Goal: Task Accomplishment & Management: Use online tool/utility

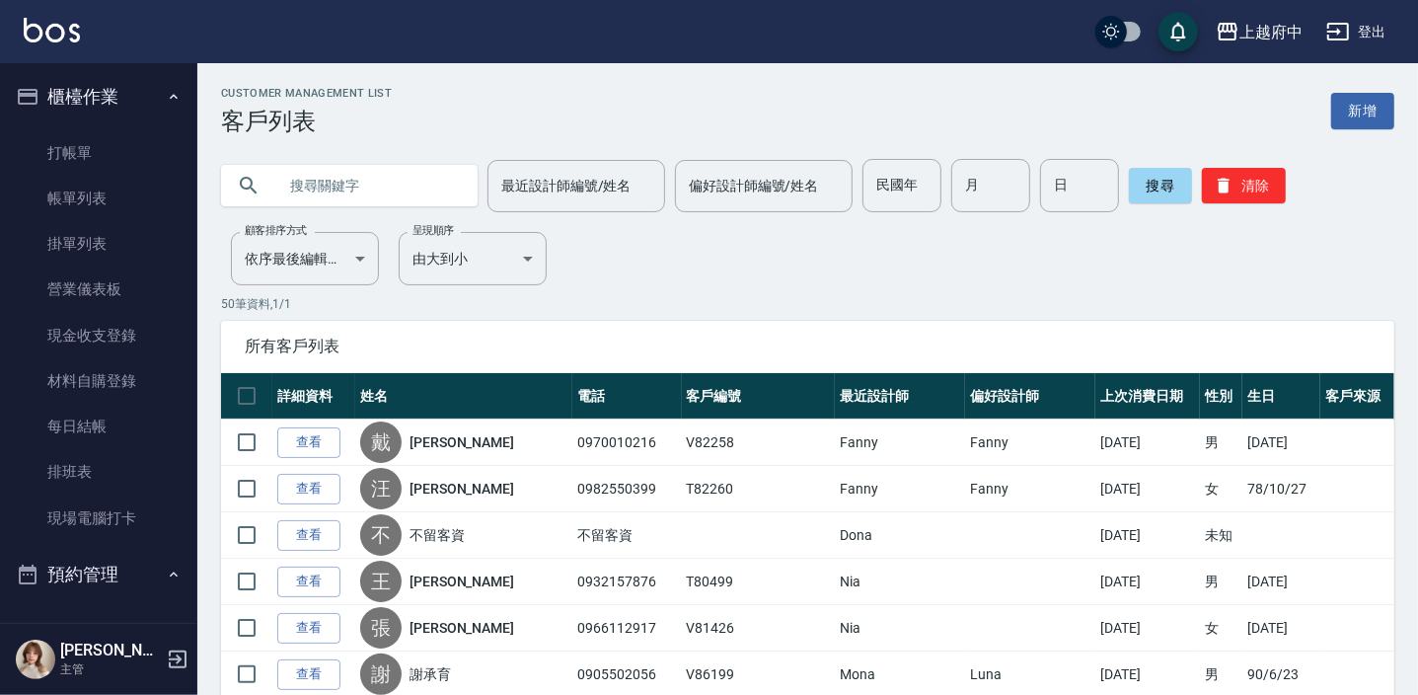
scroll to position [538, 0]
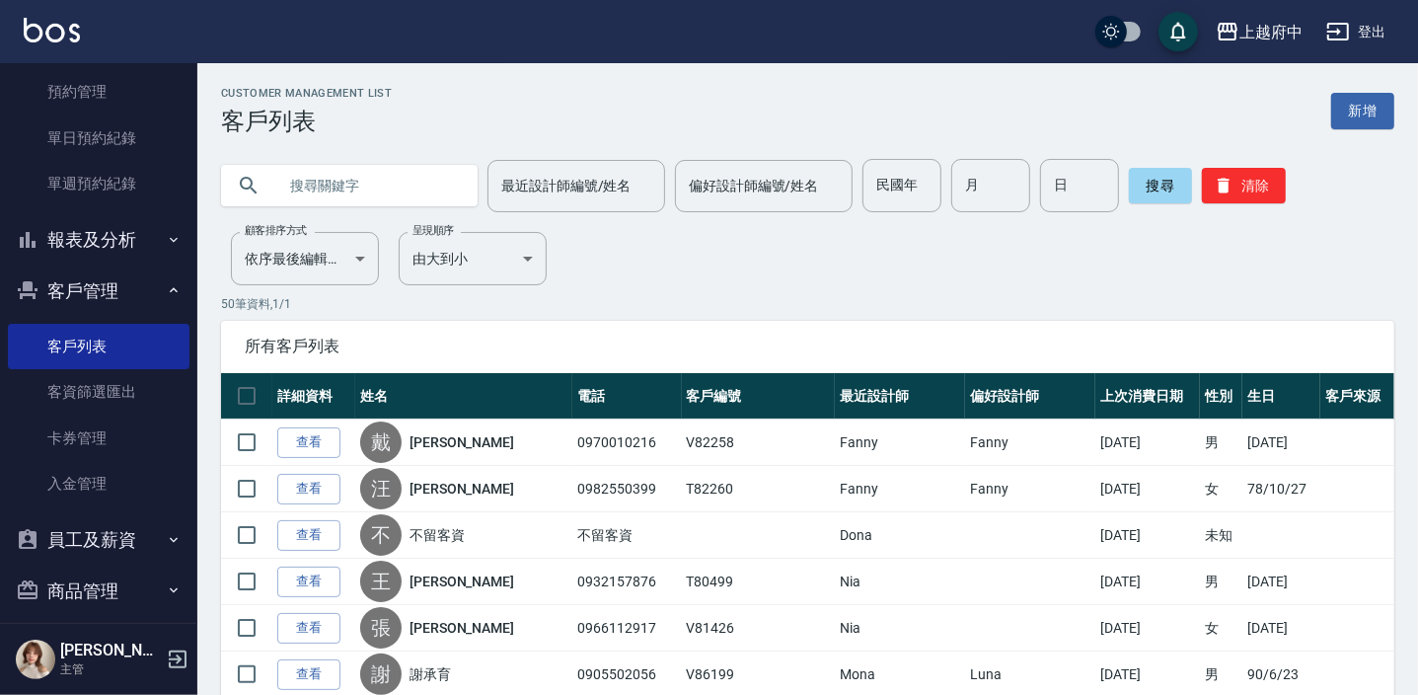
click at [388, 183] on input "text" at bounding box center [369, 185] width 186 height 53
type input "0910198171"
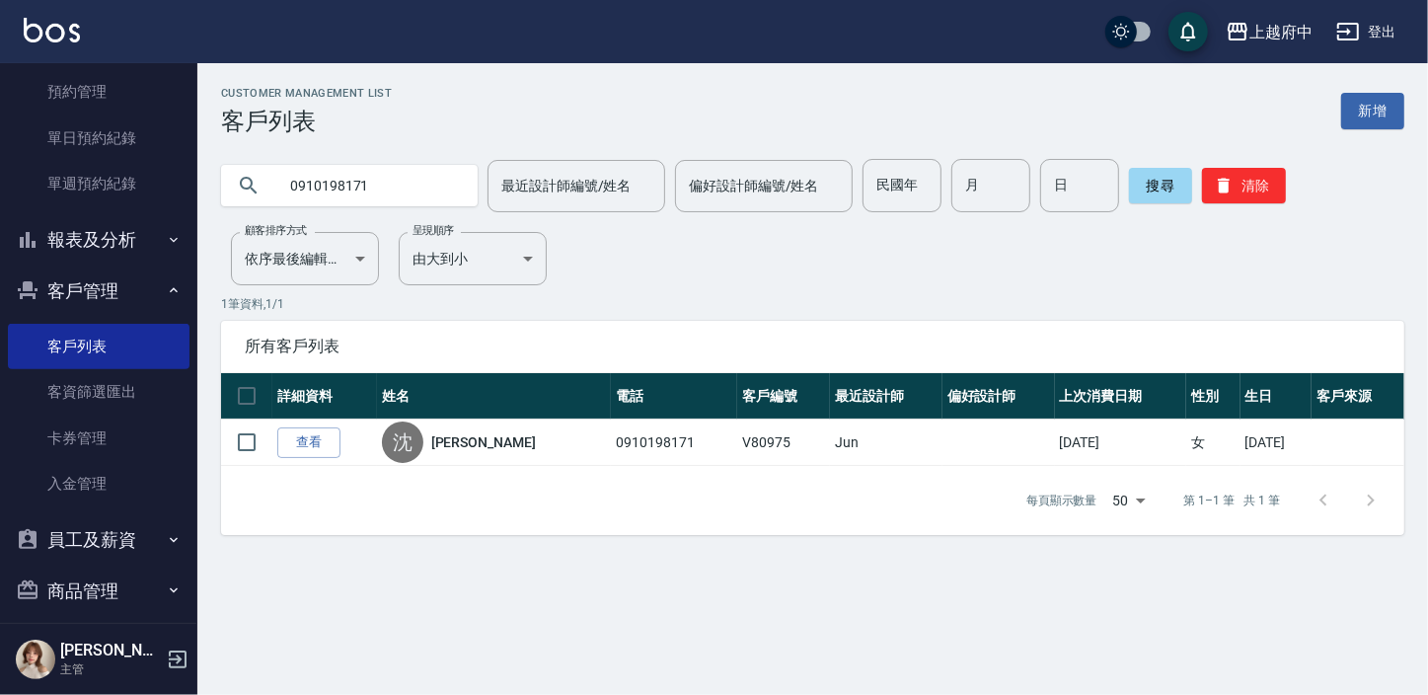
click at [308, 449] on link "查看" at bounding box center [308, 442] width 63 height 31
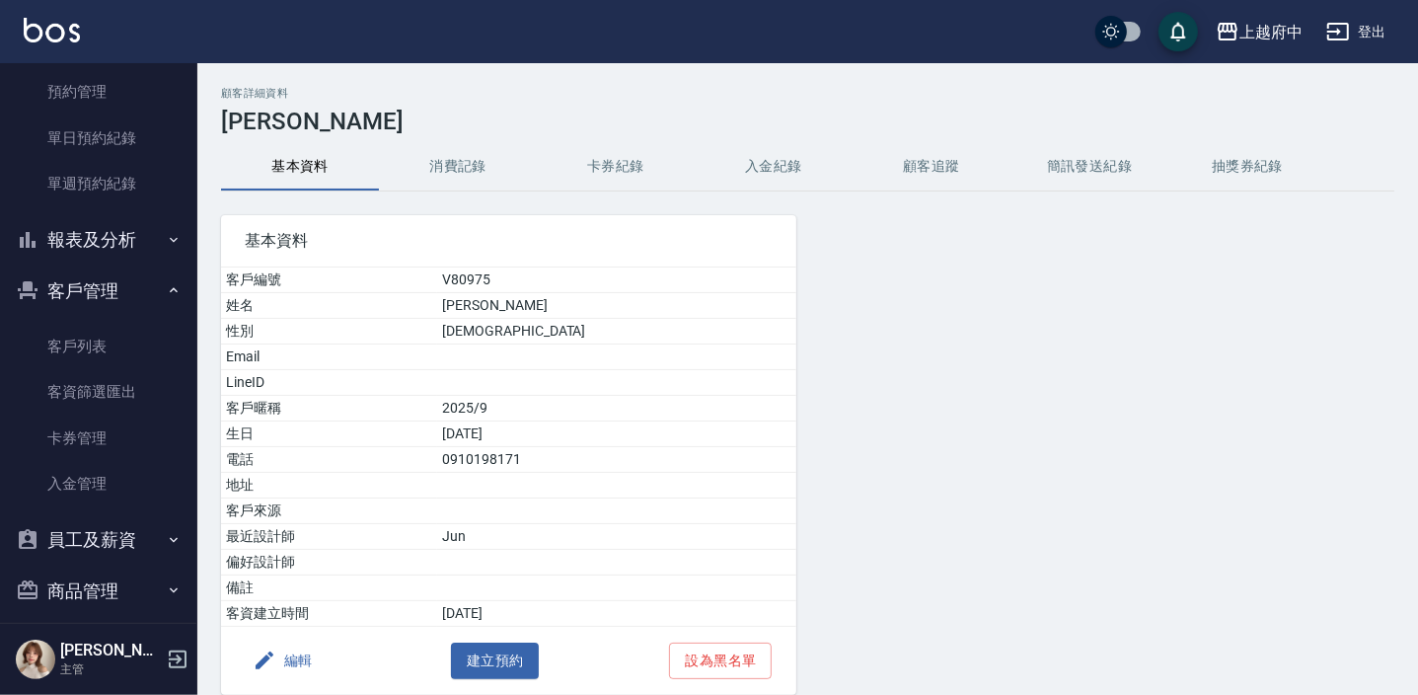
click at [488, 167] on button "消費記錄" at bounding box center [458, 166] width 158 height 47
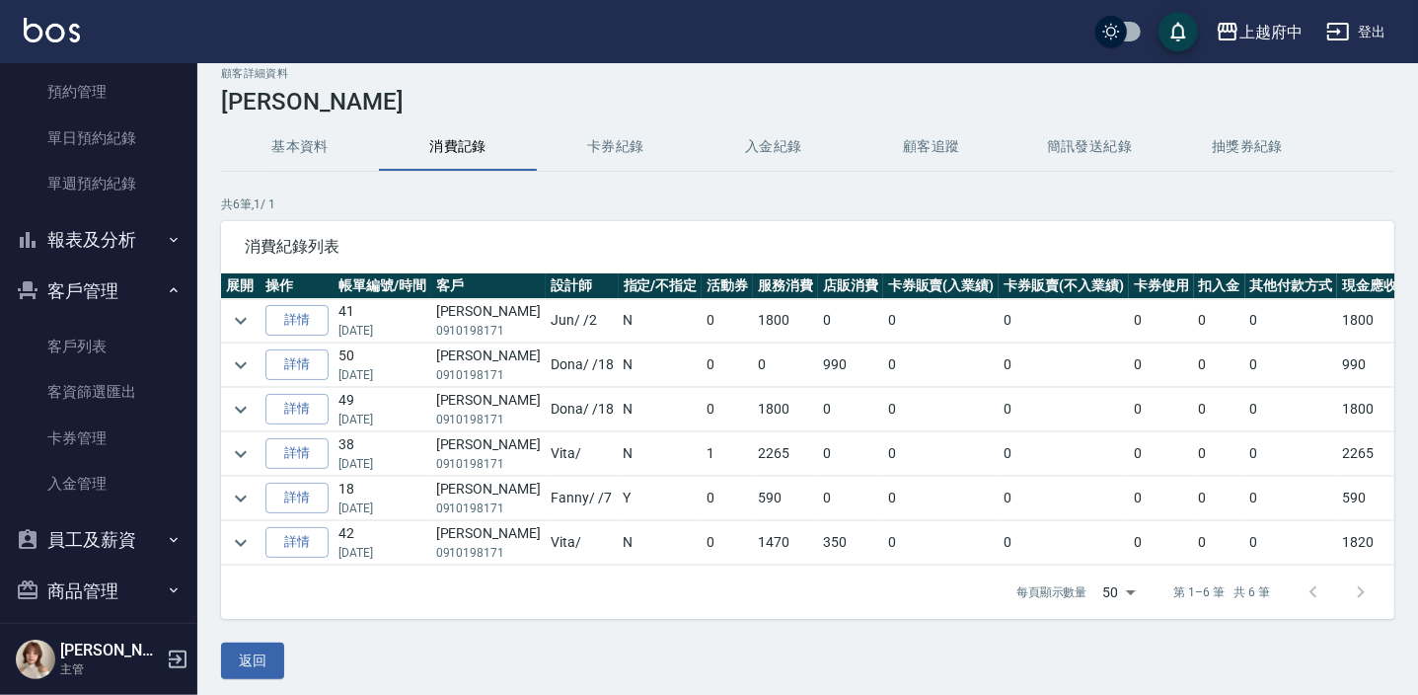
scroll to position [39, 0]
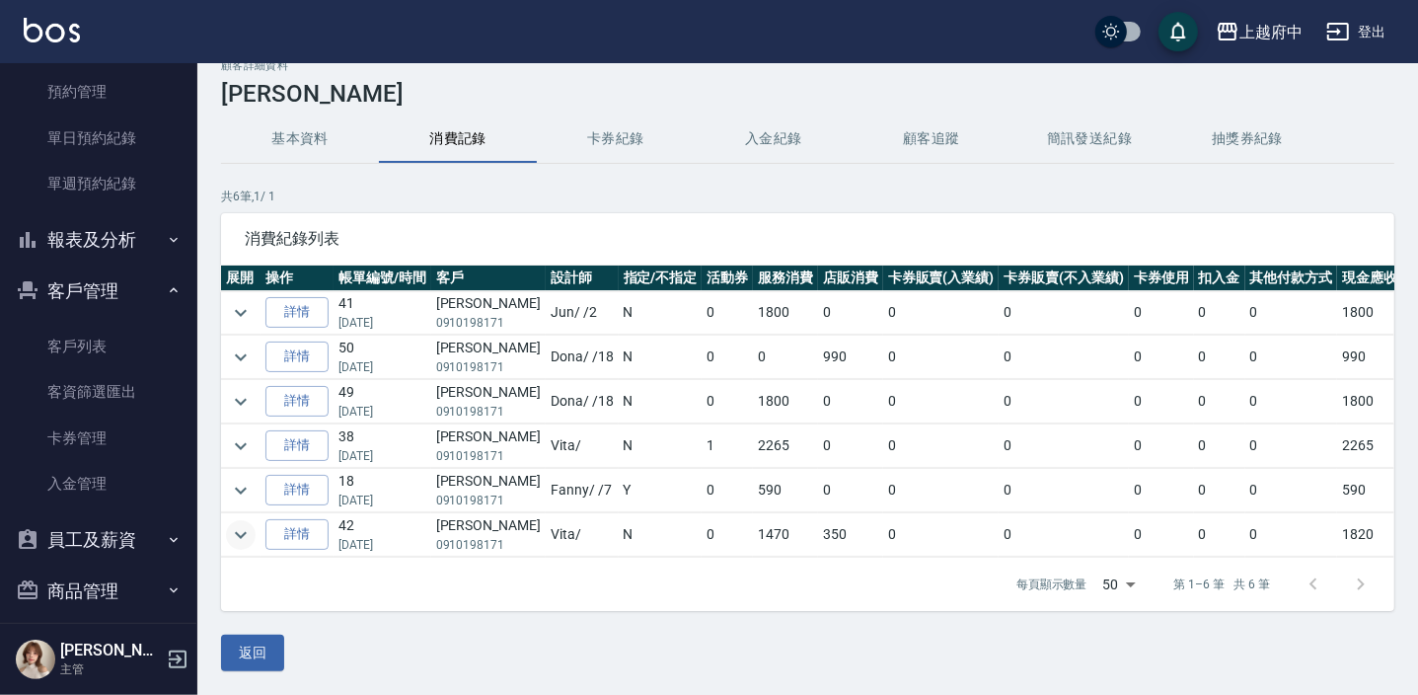
click at [241, 523] on icon "expand row" at bounding box center [241, 535] width 24 height 24
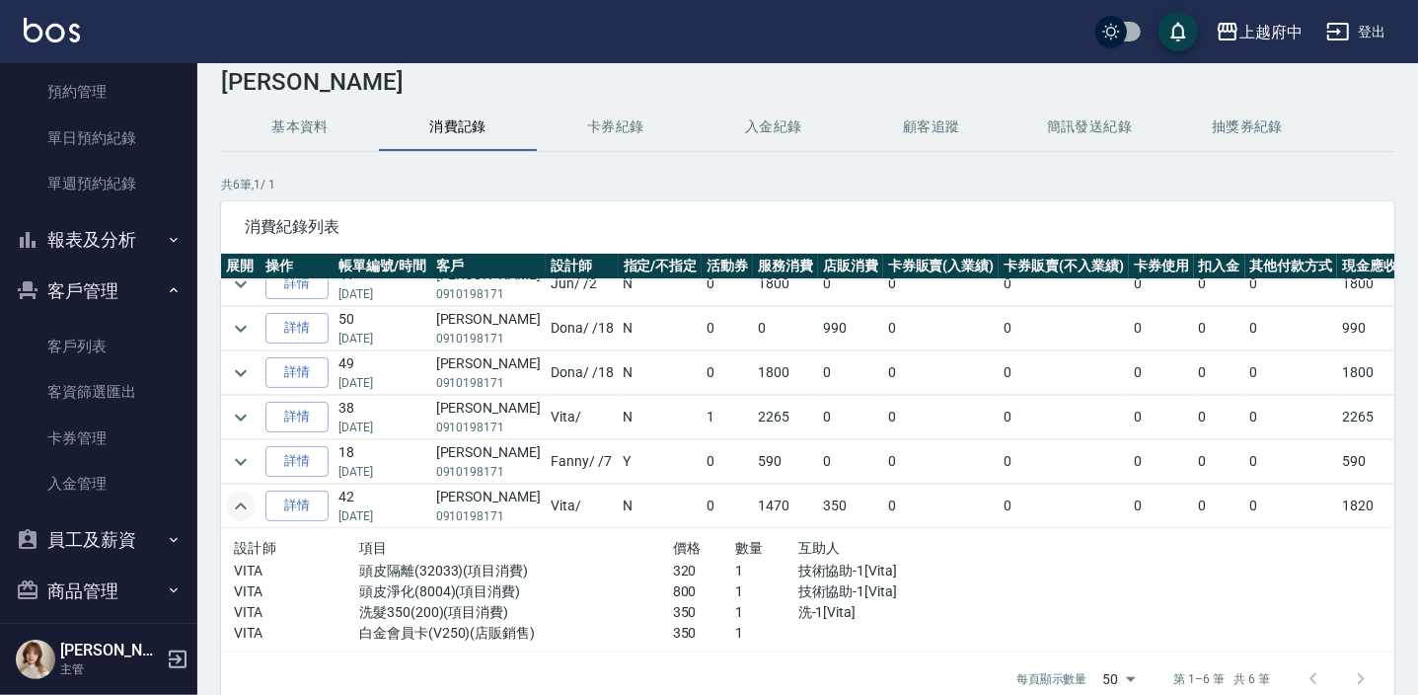
scroll to position [0, 0]
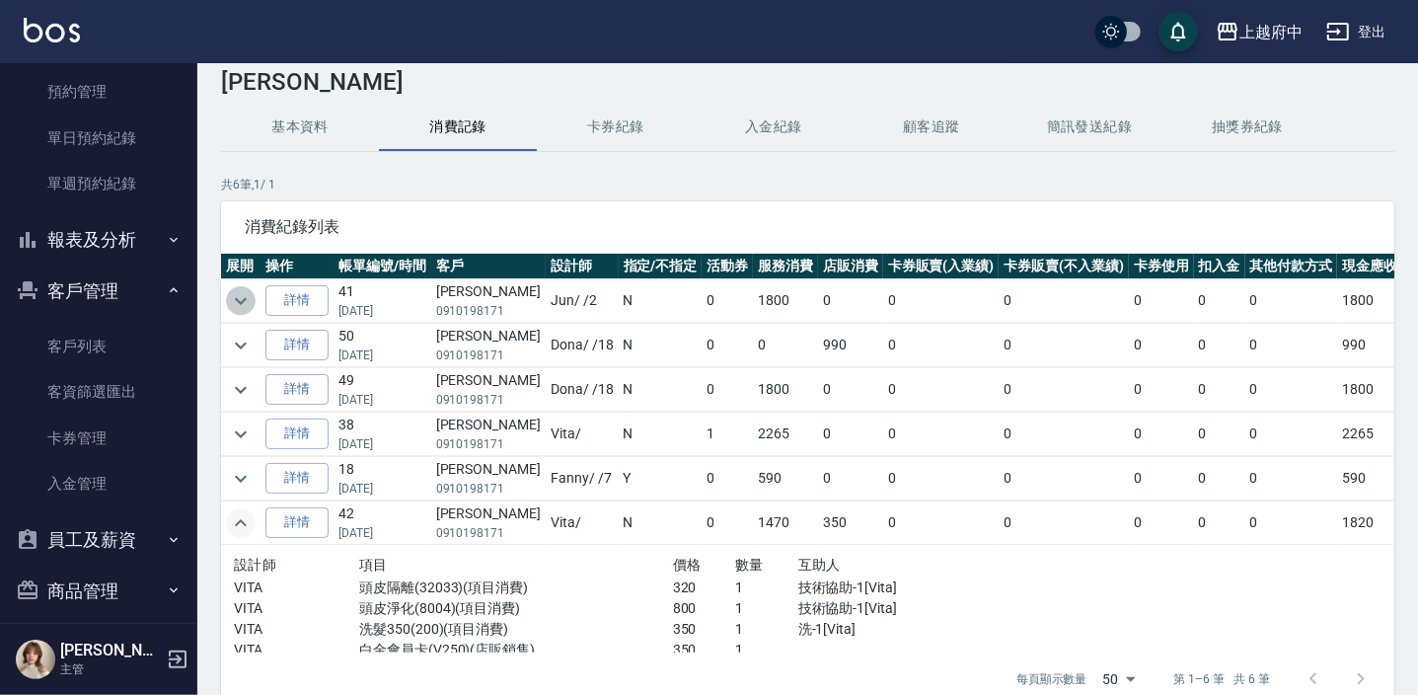
click at [250, 299] on icon "expand row" at bounding box center [241, 301] width 24 height 24
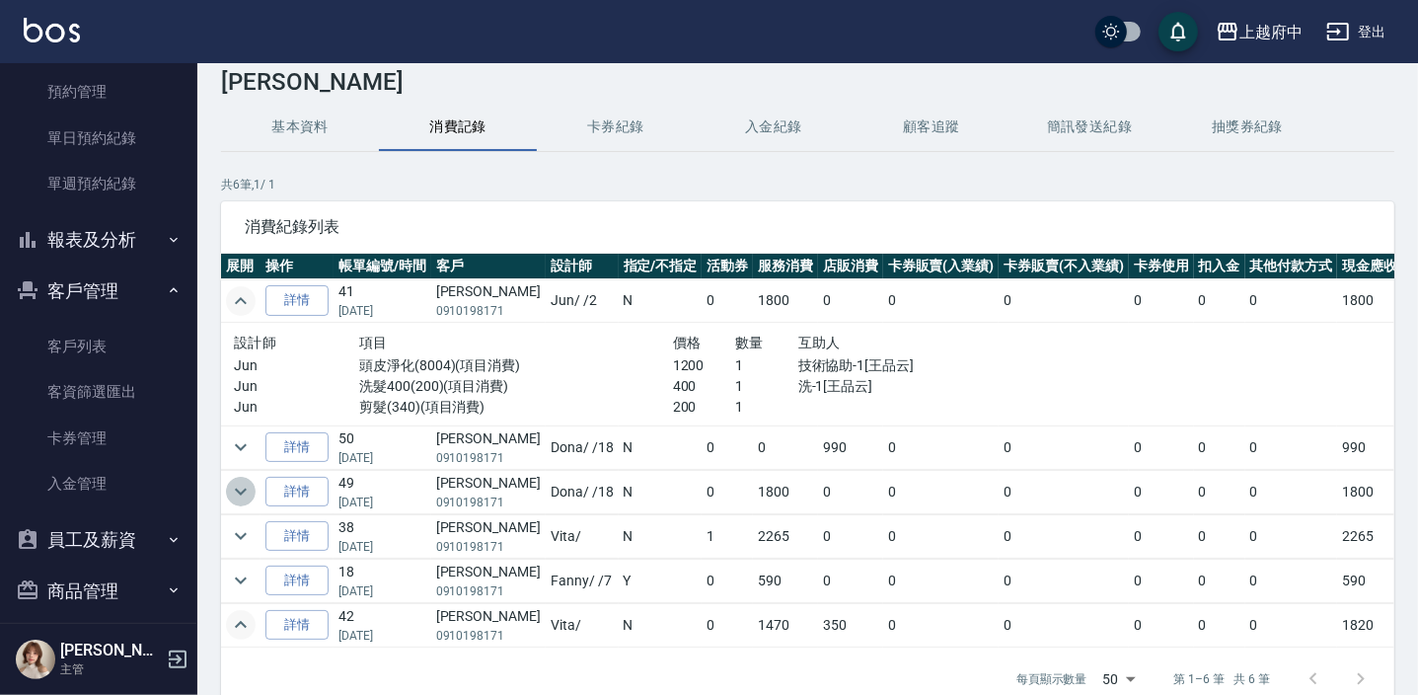
click at [240, 489] on icon "expand row" at bounding box center [241, 492] width 24 height 24
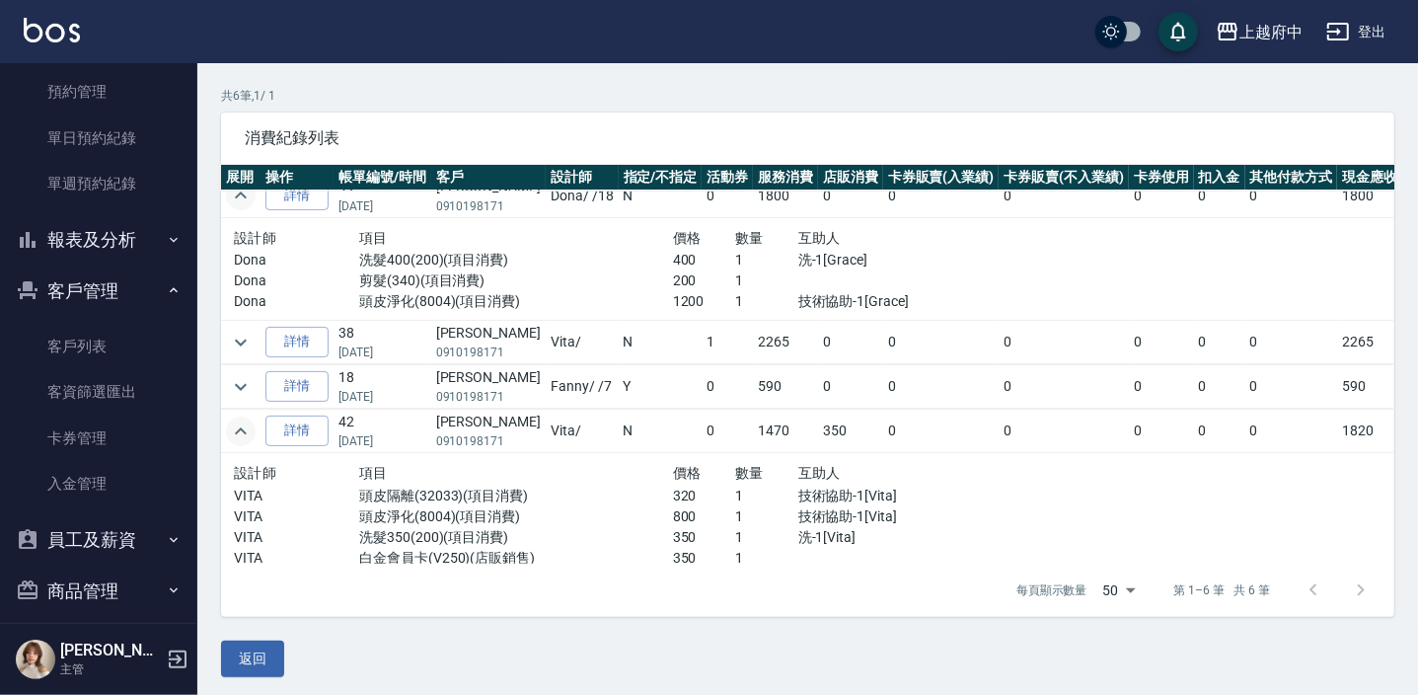
scroll to position [233, 0]
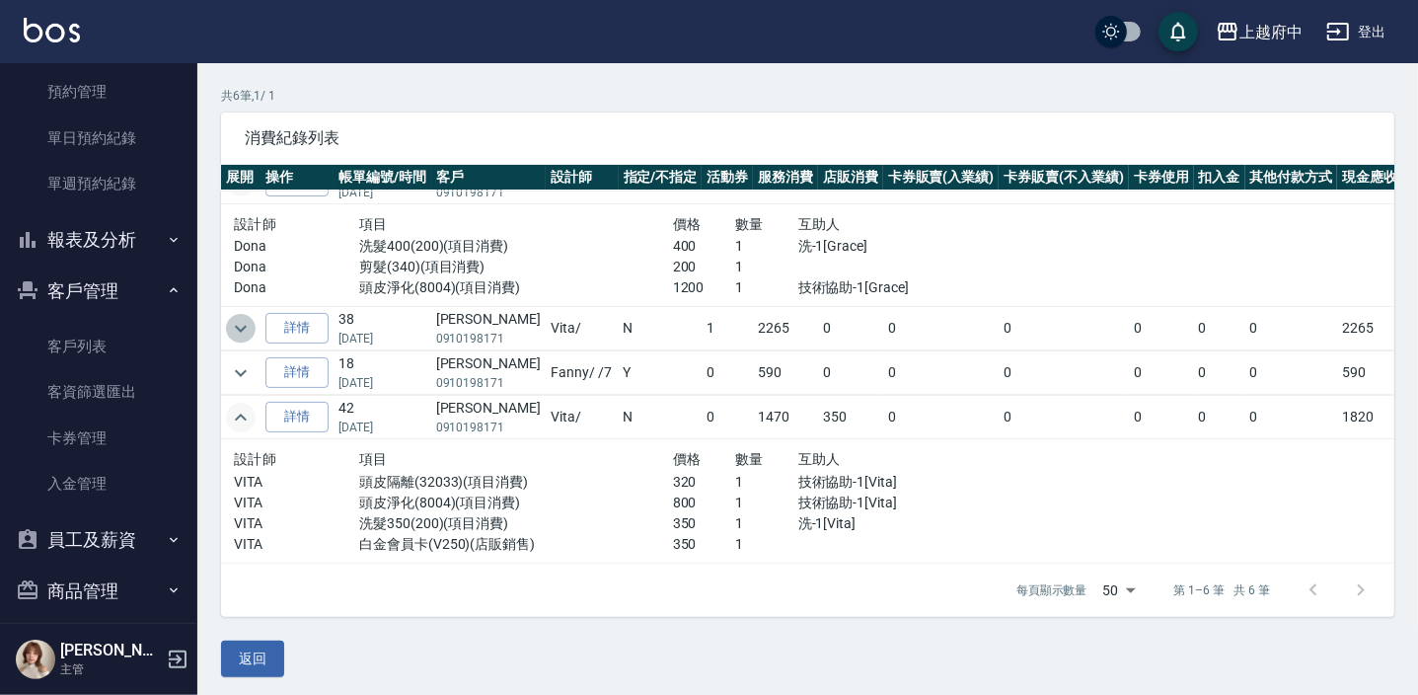
click at [239, 318] on icon "expand row" at bounding box center [241, 329] width 24 height 24
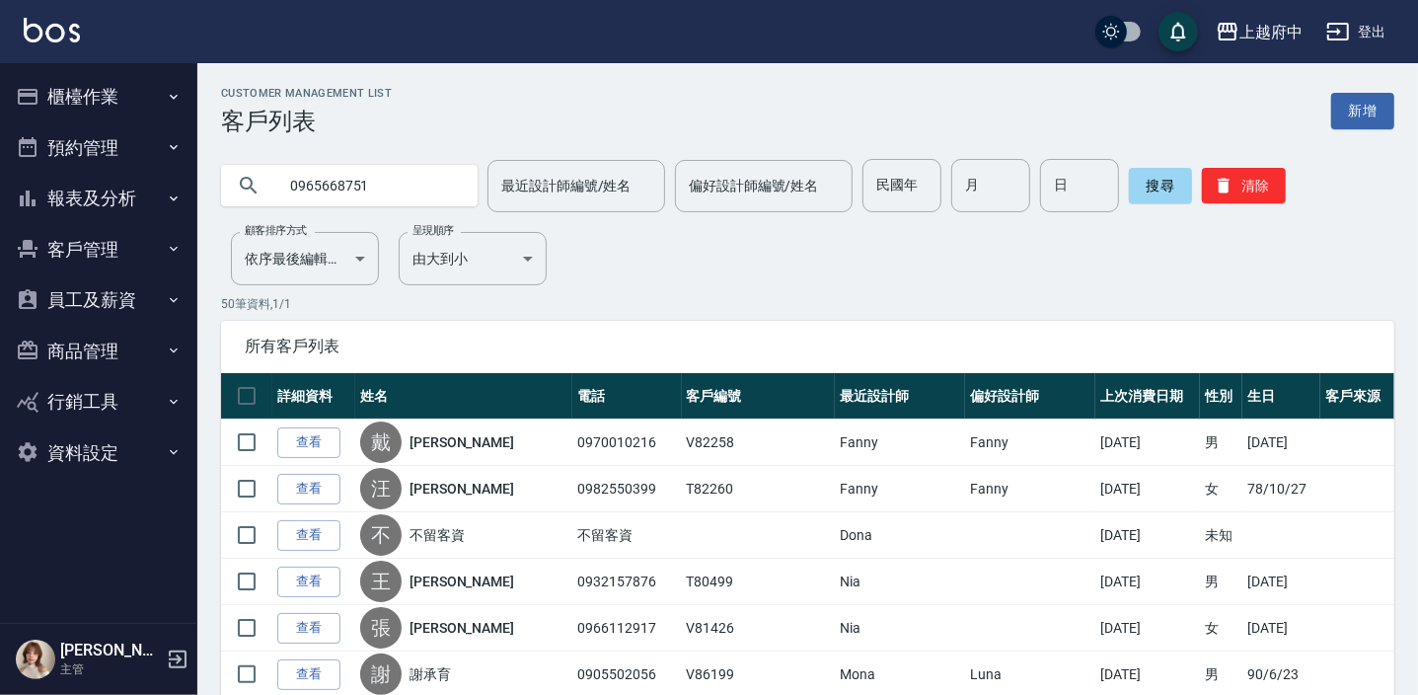
type input "0965668751"
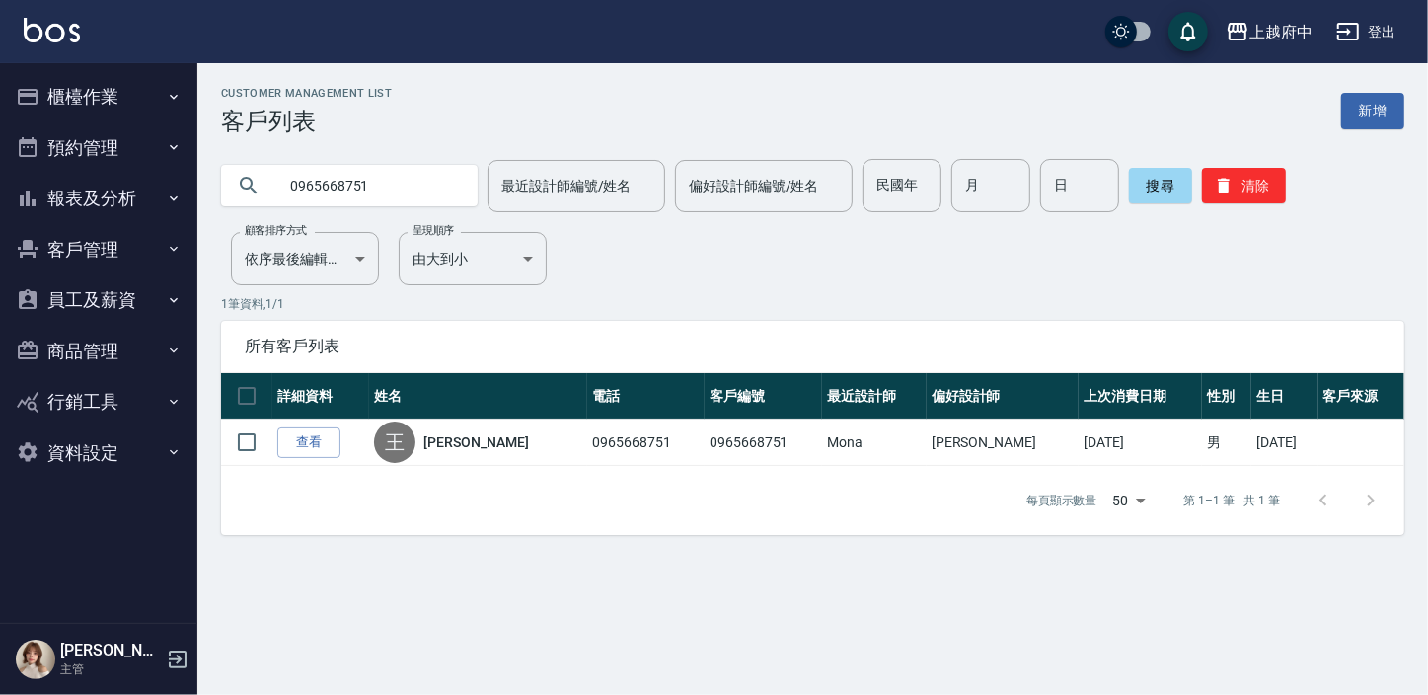
click at [315, 446] on link "查看" at bounding box center [308, 442] width 63 height 31
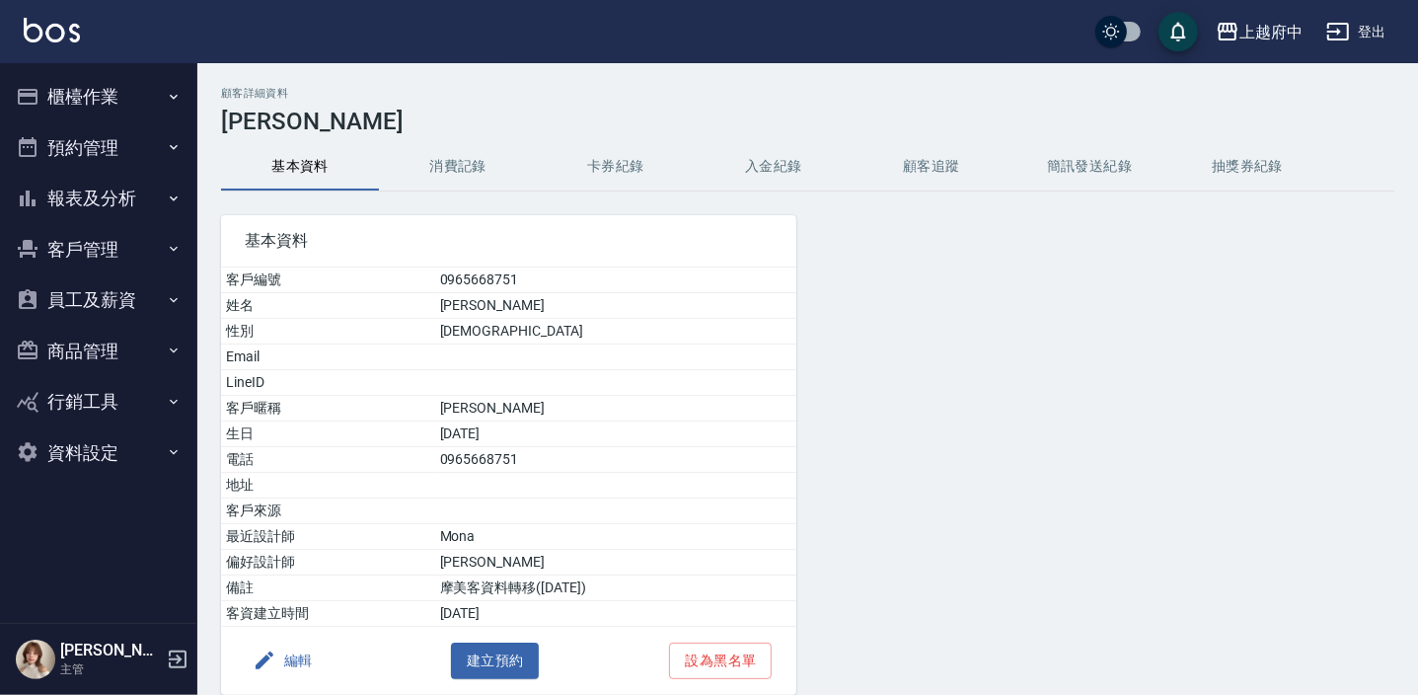
click at [111, 246] on button "客戶管理" at bounding box center [99, 249] width 182 height 51
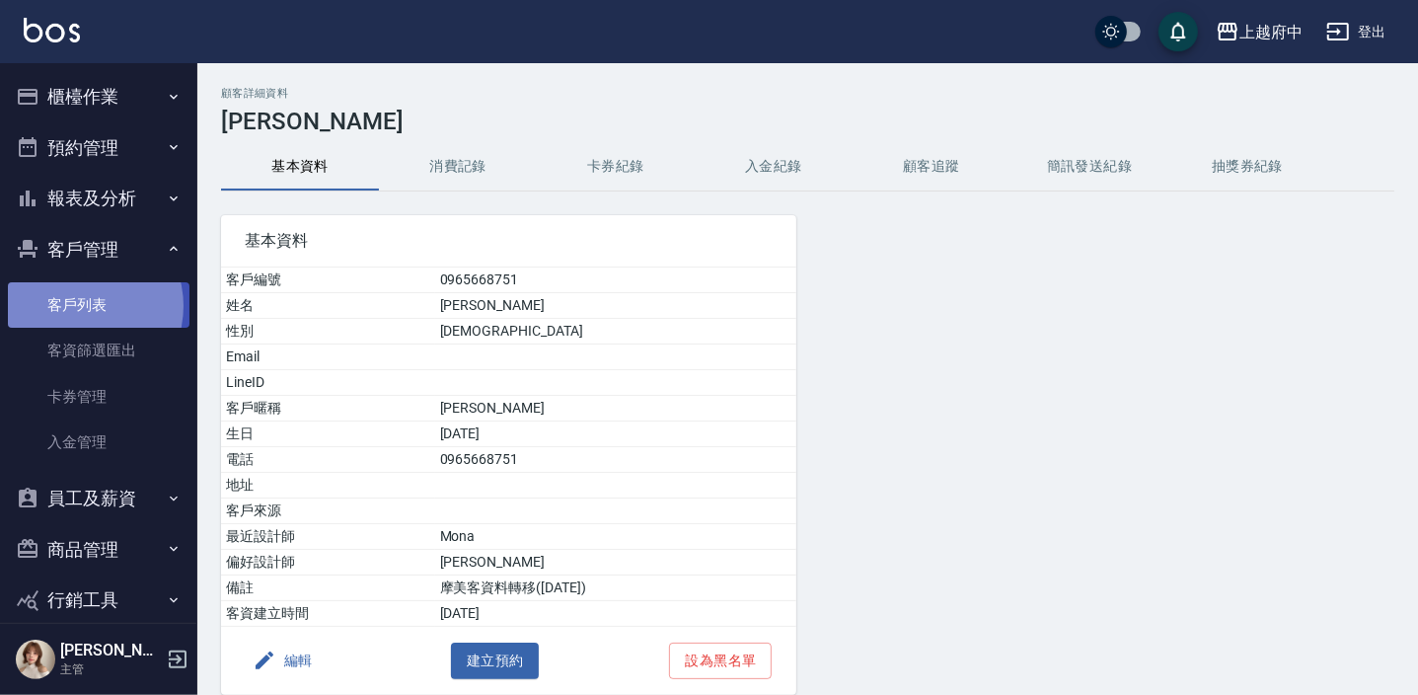
click at [79, 306] on link "客戶列表" at bounding box center [99, 304] width 182 height 45
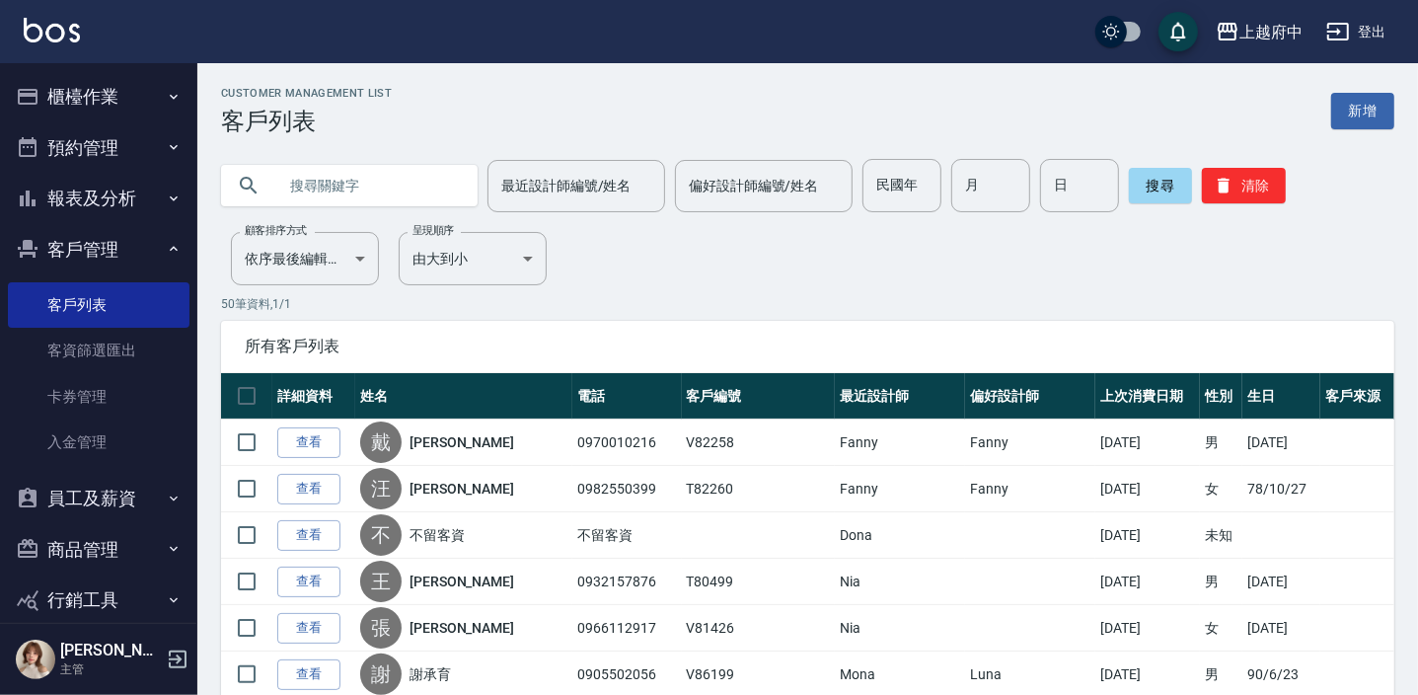
click at [387, 207] on input "text" at bounding box center [369, 185] width 186 height 53
type input "v80975"
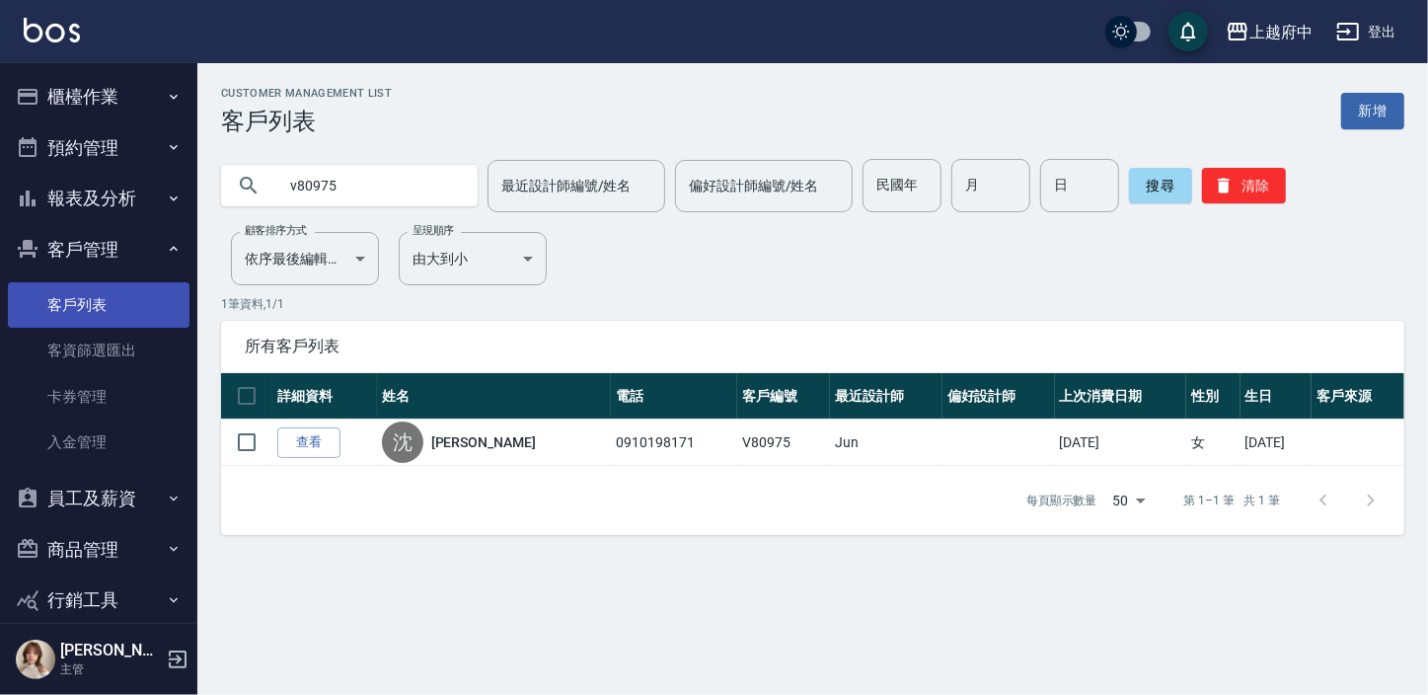
drag, startPoint x: 80, startPoint y: 304, endPoint x: 82, endPoint y: 319, distance: 14.9
click at [80, 304] on link "客戶列表" at bounding box center [99, 304] width 182 height 45
drag, startPoint x: 351, startPoint y: 187, endPoint x: 276, endPoint y: 172, distance: 76.4
click at [276, 172] on input "v80975" at bounding box center [369, 185] width 186 height 53
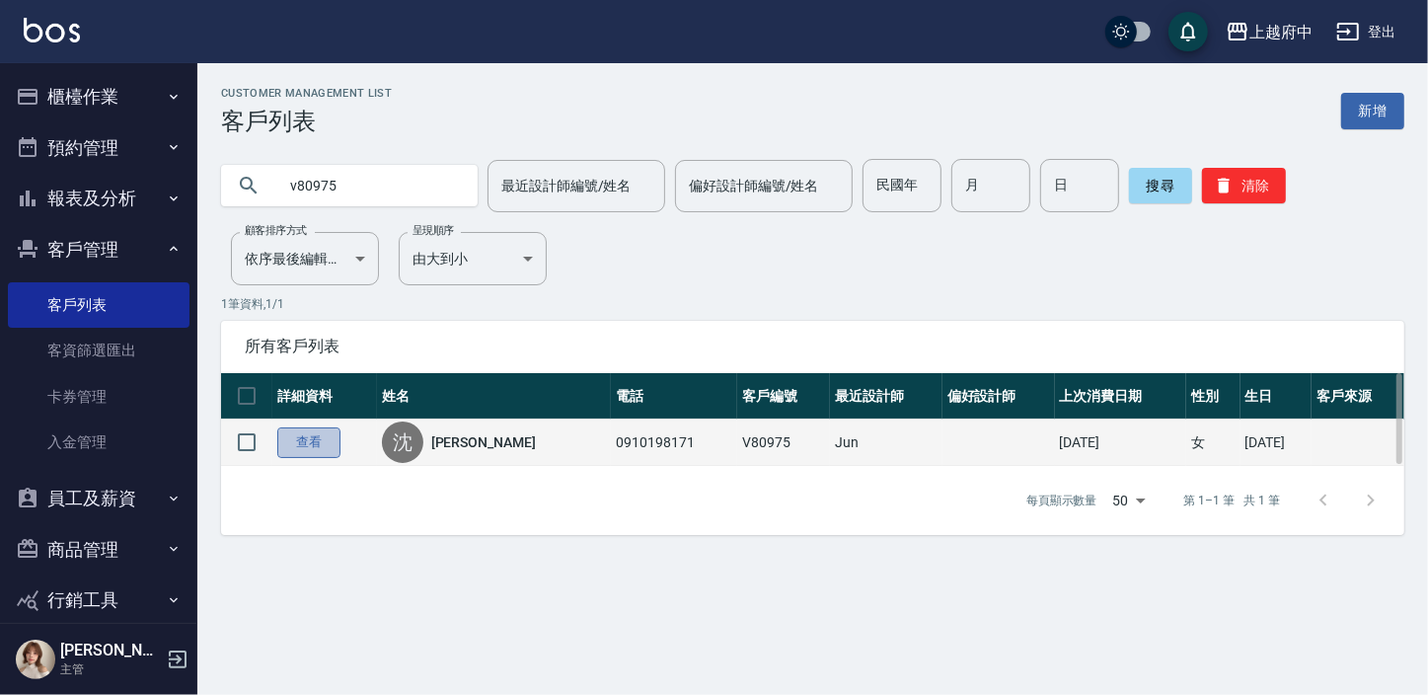
click at [316, 433] on link "查看" at bounding box center [308, 442] width 63 height 31
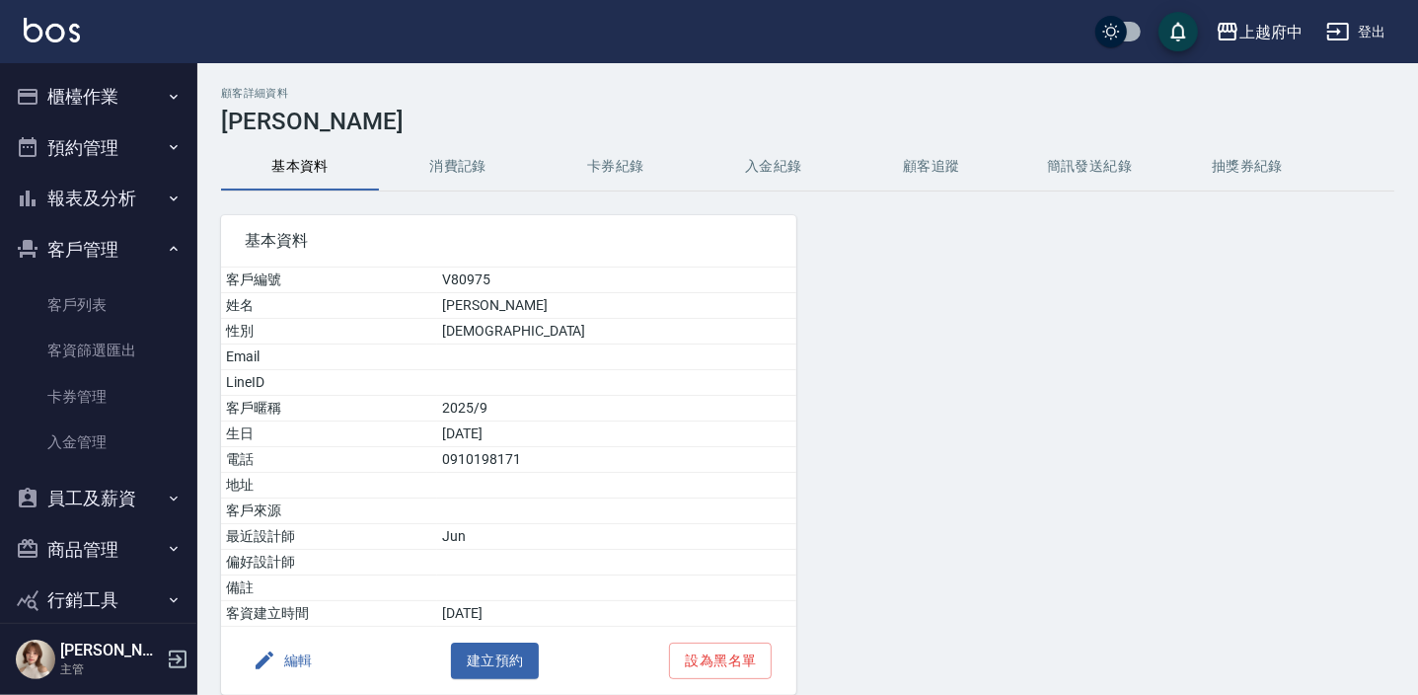
click at [440, 153] on button "消費記錄" at bounding box center [458, 166] width 158 height 47
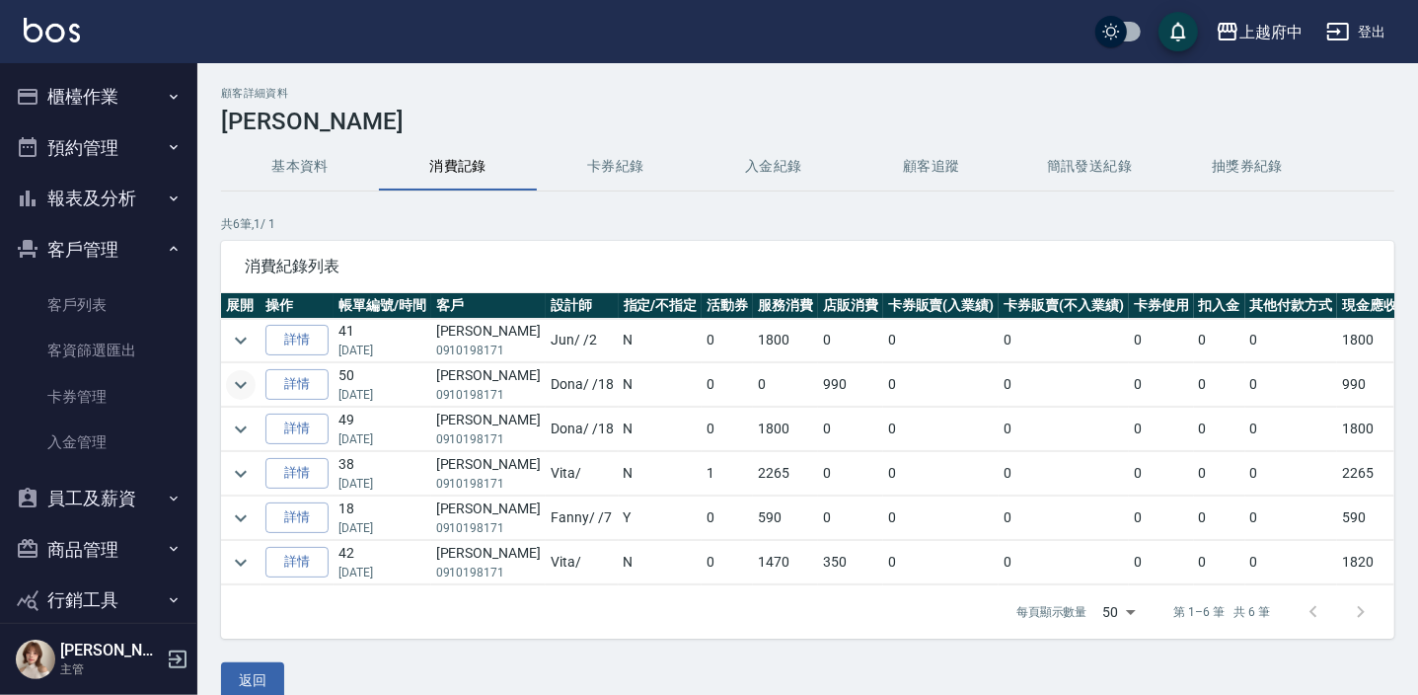
click at [235, 390] on icon "expand row" at bounding box center [241, 385] width 24 height 24
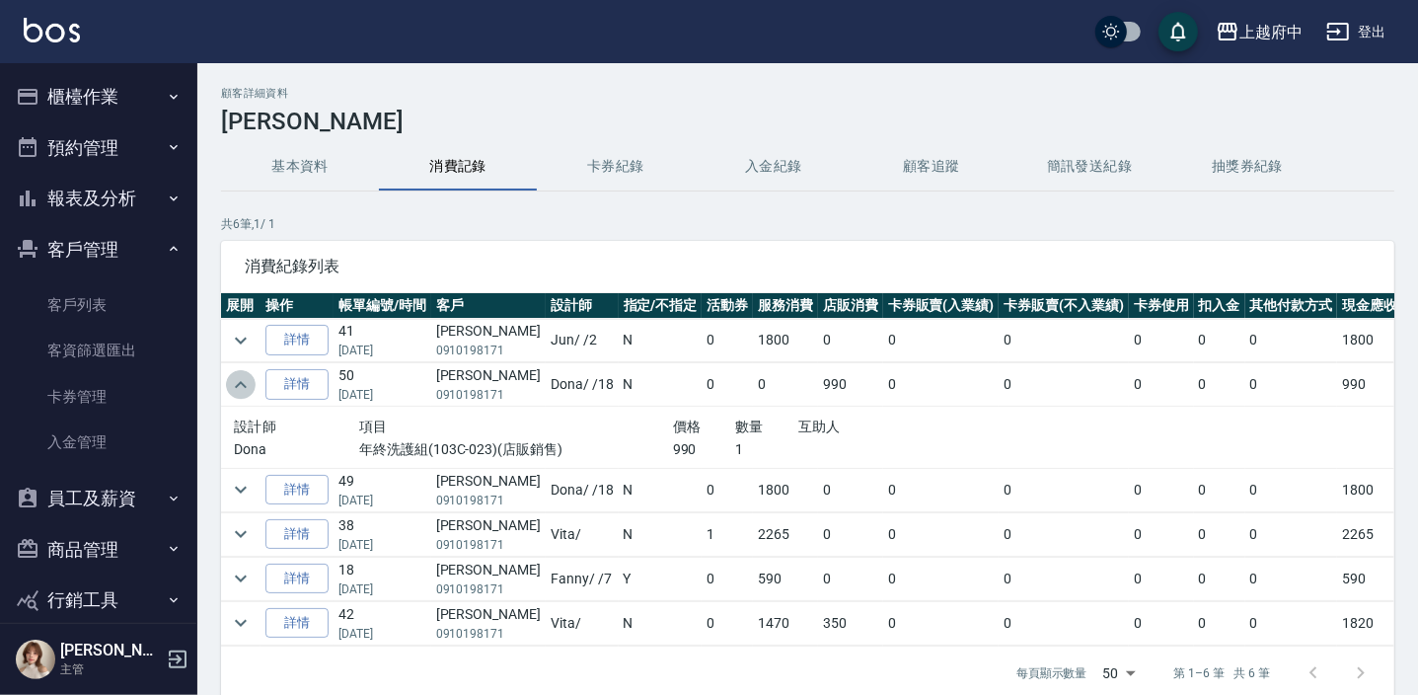
click at [235, 390] on icon "expand row" at bounding box center [241, 385] width 24 height 24
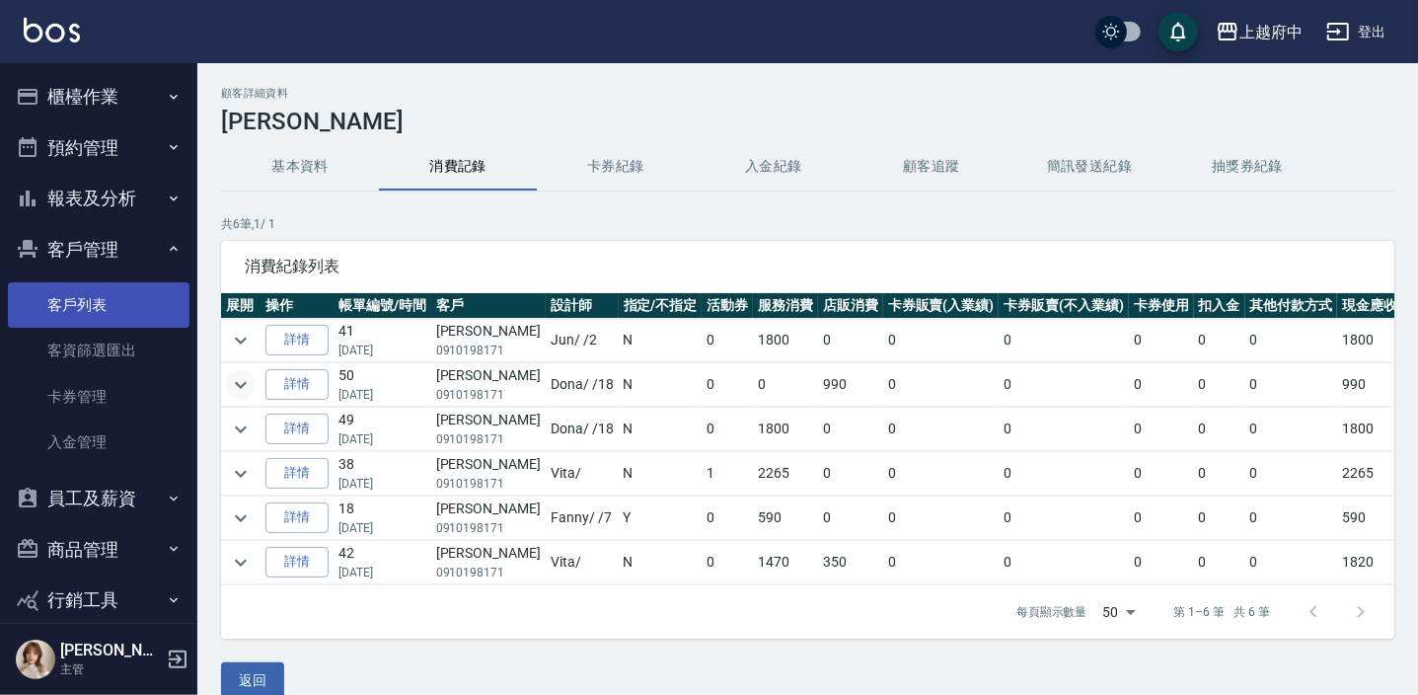
click at [83, 300] on link "客戶列表" at bounding box center [99, 304] width 182 height 45
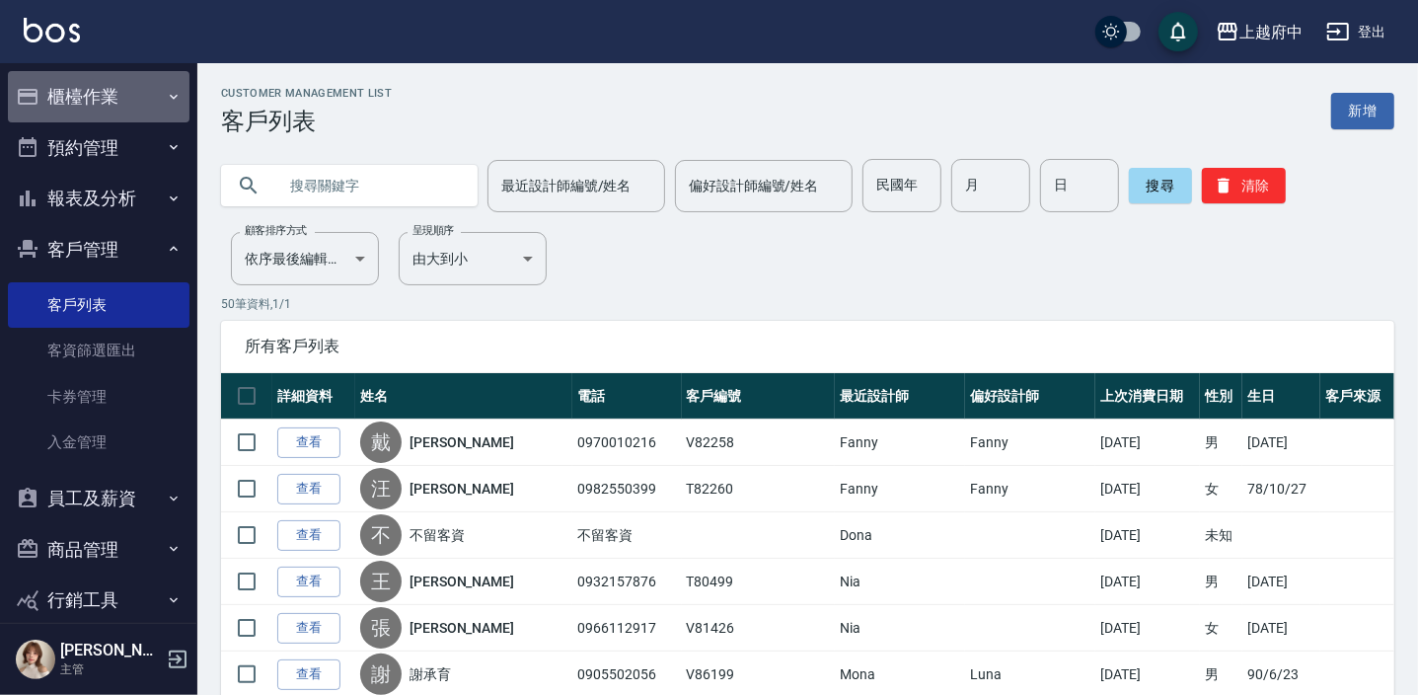
click at [119, 85] on button "櫃檯作業" at bounding box center [99, 96] width 182 height 51
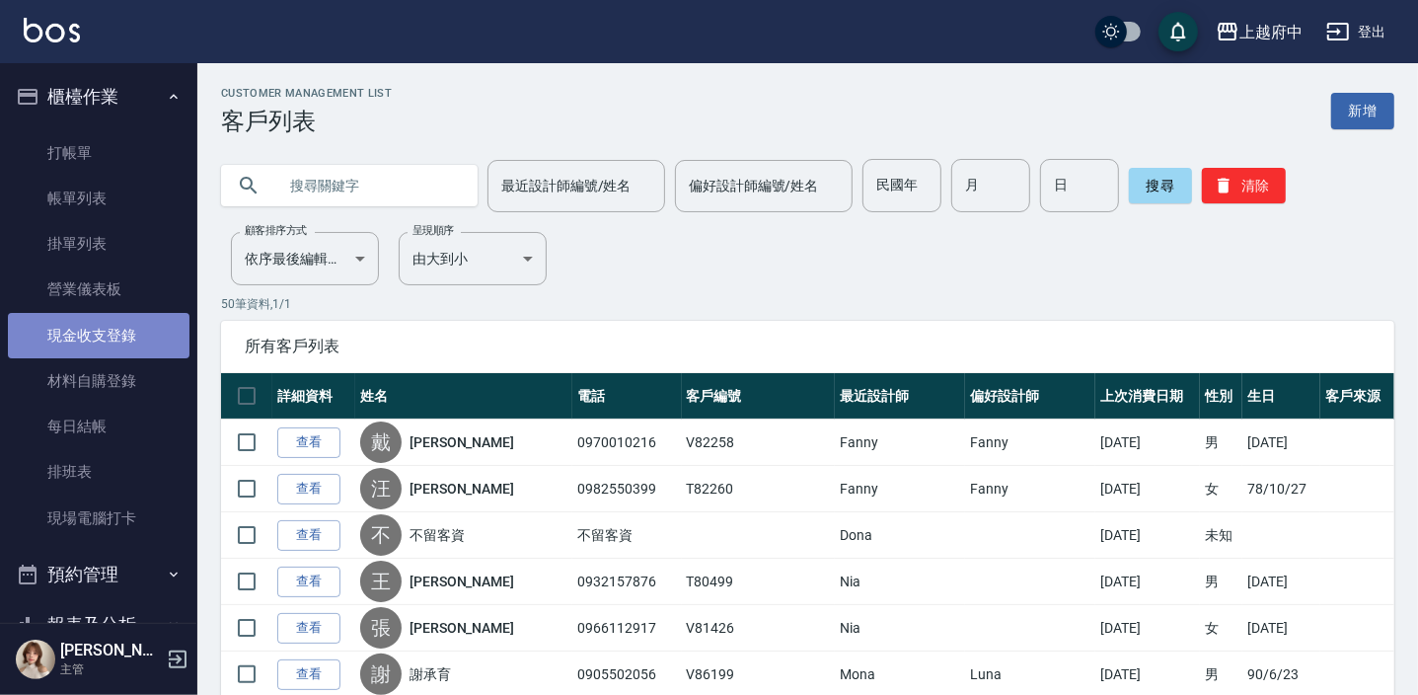
click at [122, 323] on link "現金收支登錄" at bounding box center [99, 335] width 182 height 45
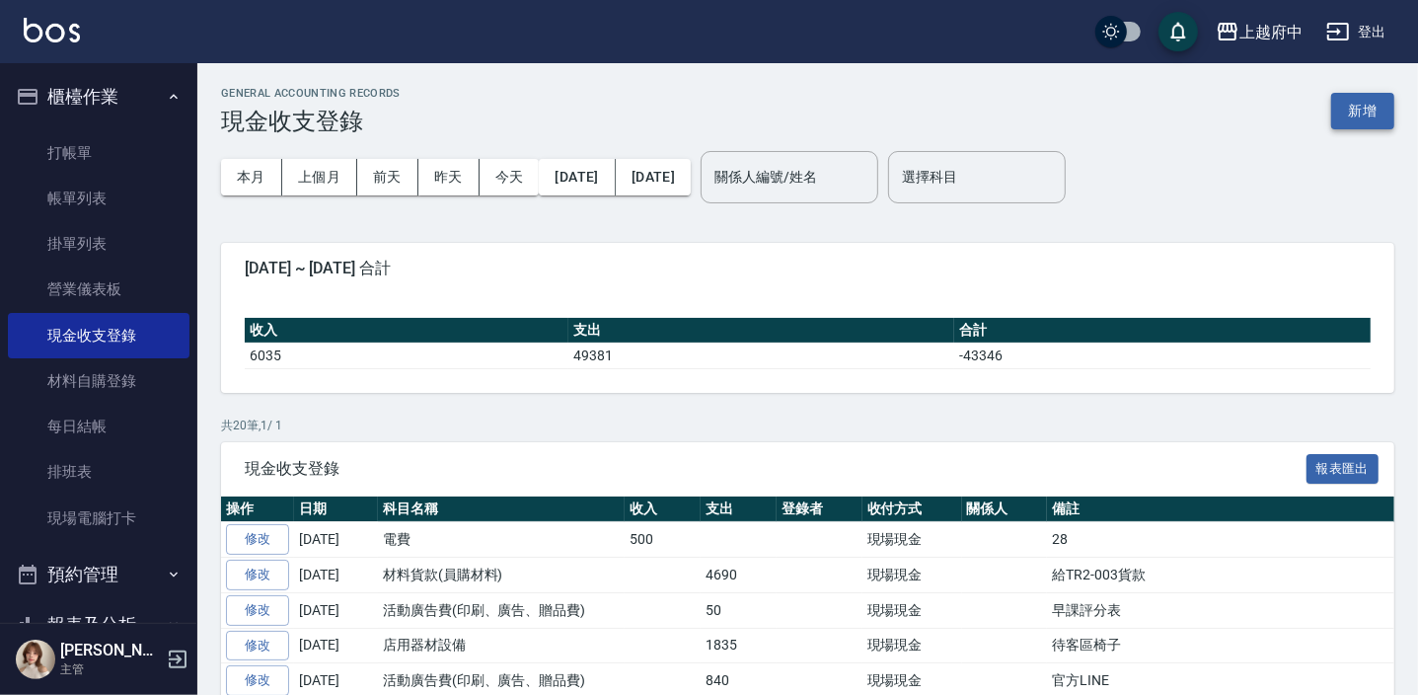
click at [1348, 115] on button "新增" at bounding box center [1362, 111] width 63 height 37
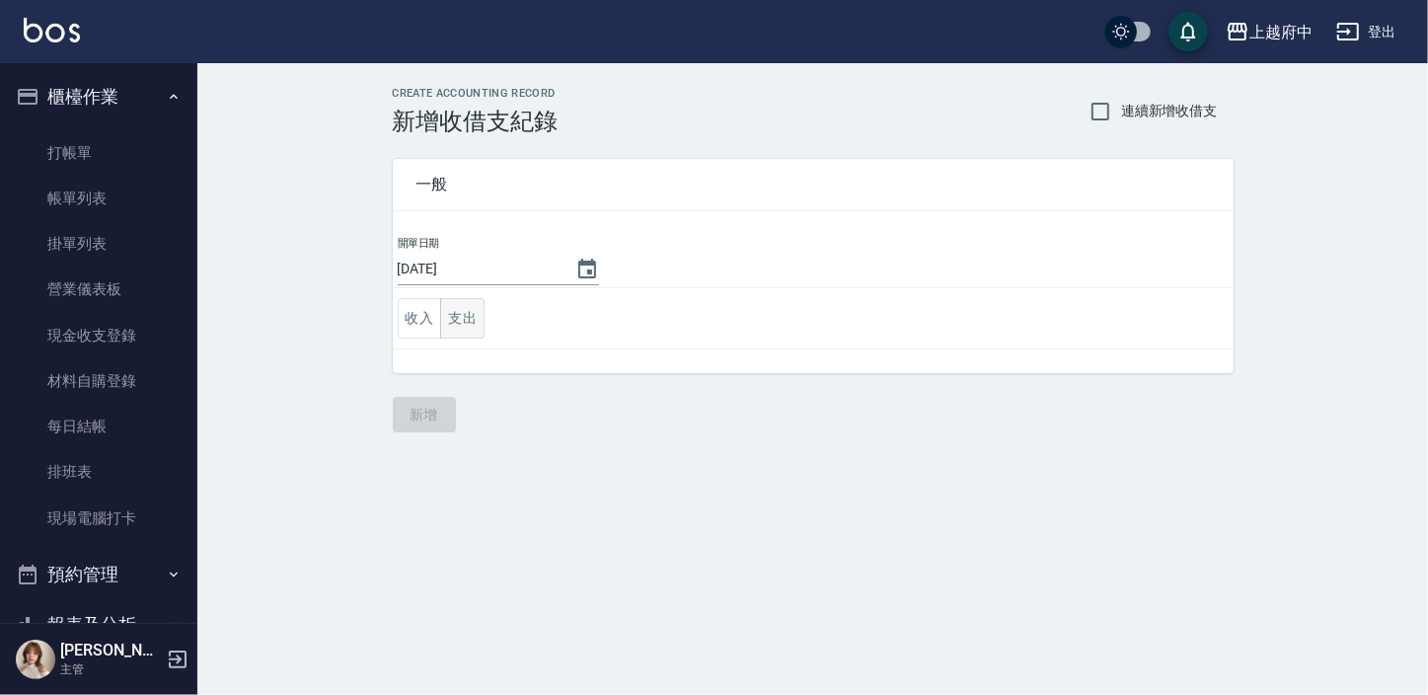
click at [480, 316] on button "支出" at bounding box center [462, 318] width 44 height 40
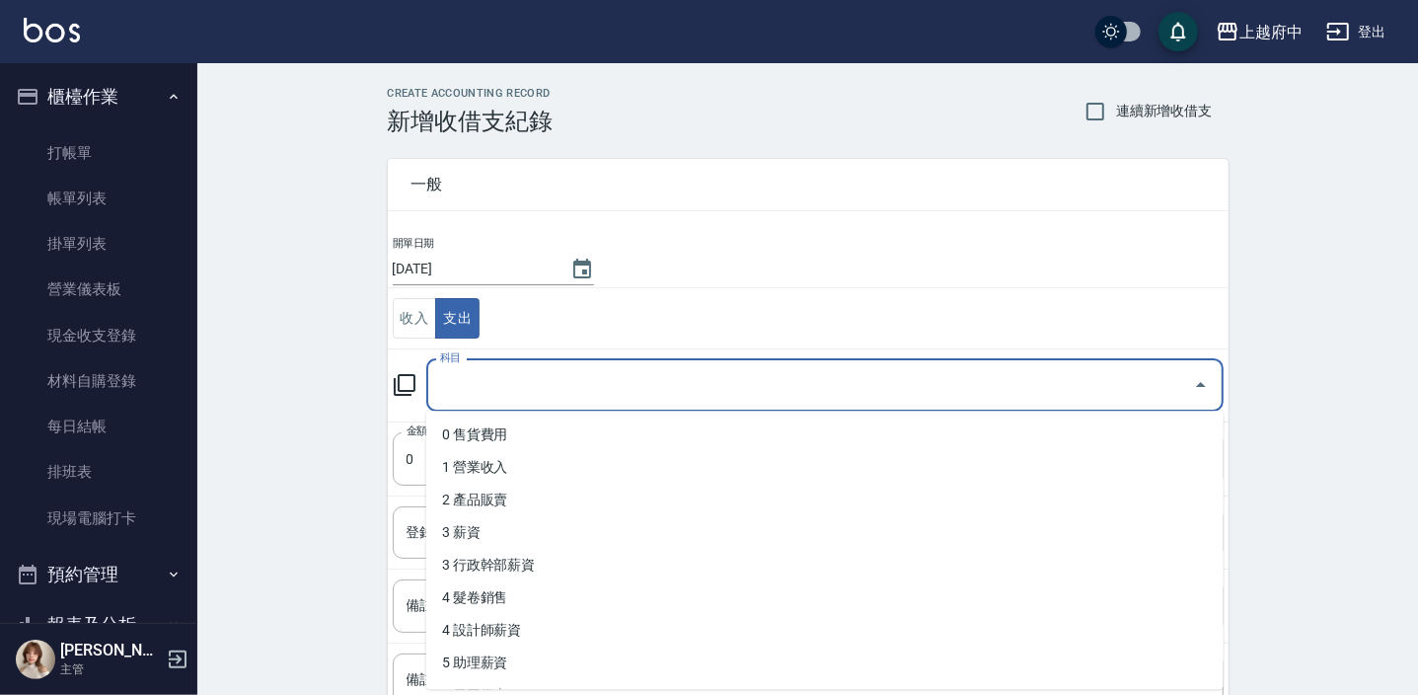
click at [474, 376] on input "科目" at bounding box center [810, 385] width 750 height 35
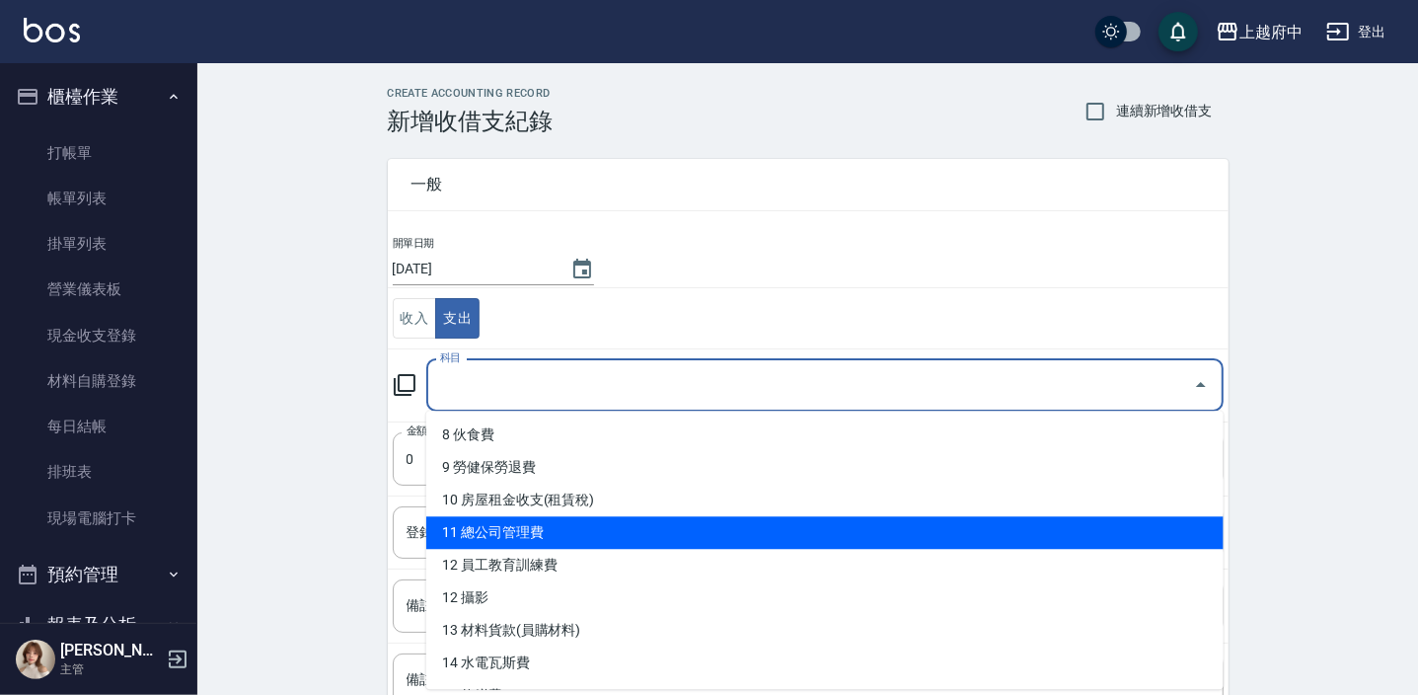
scroll to position [448, 0]
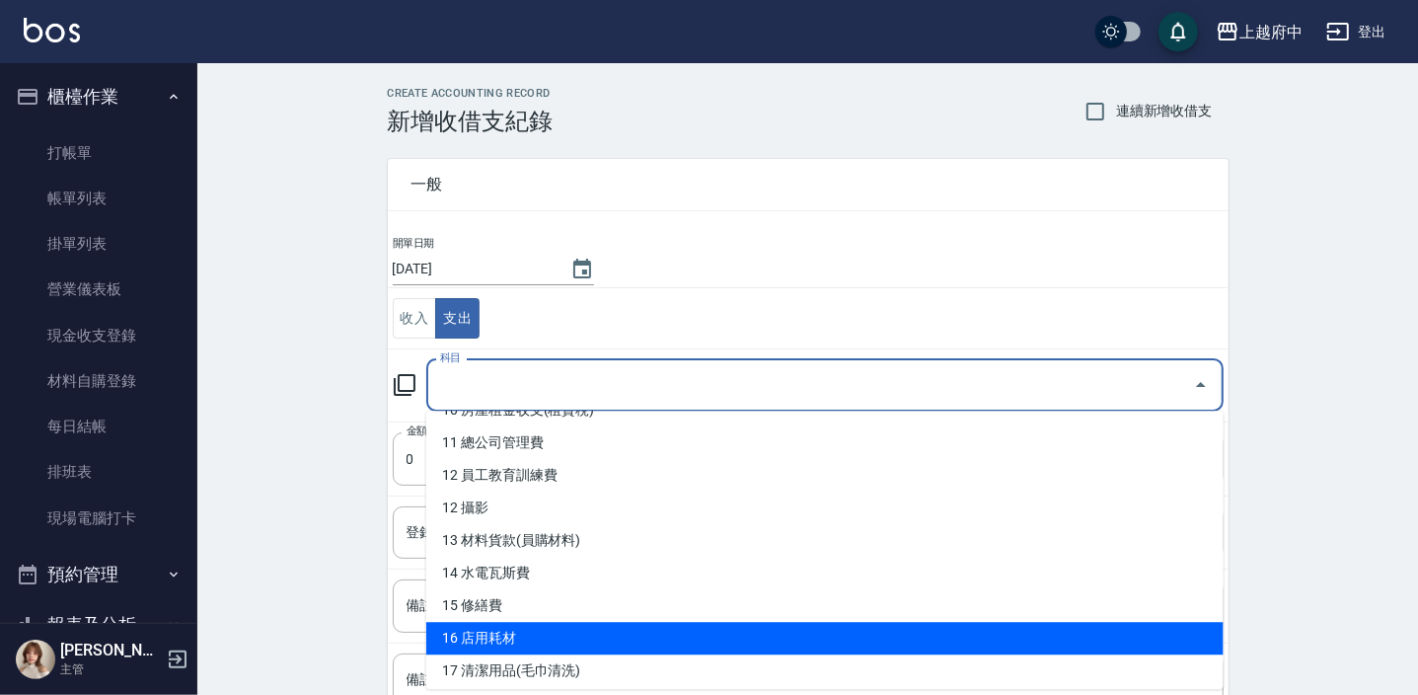
click at [564, 634] on li "16 店用耗材" at bounding box center [824, 638] width 797 height 33
type input "16 店用耗材"
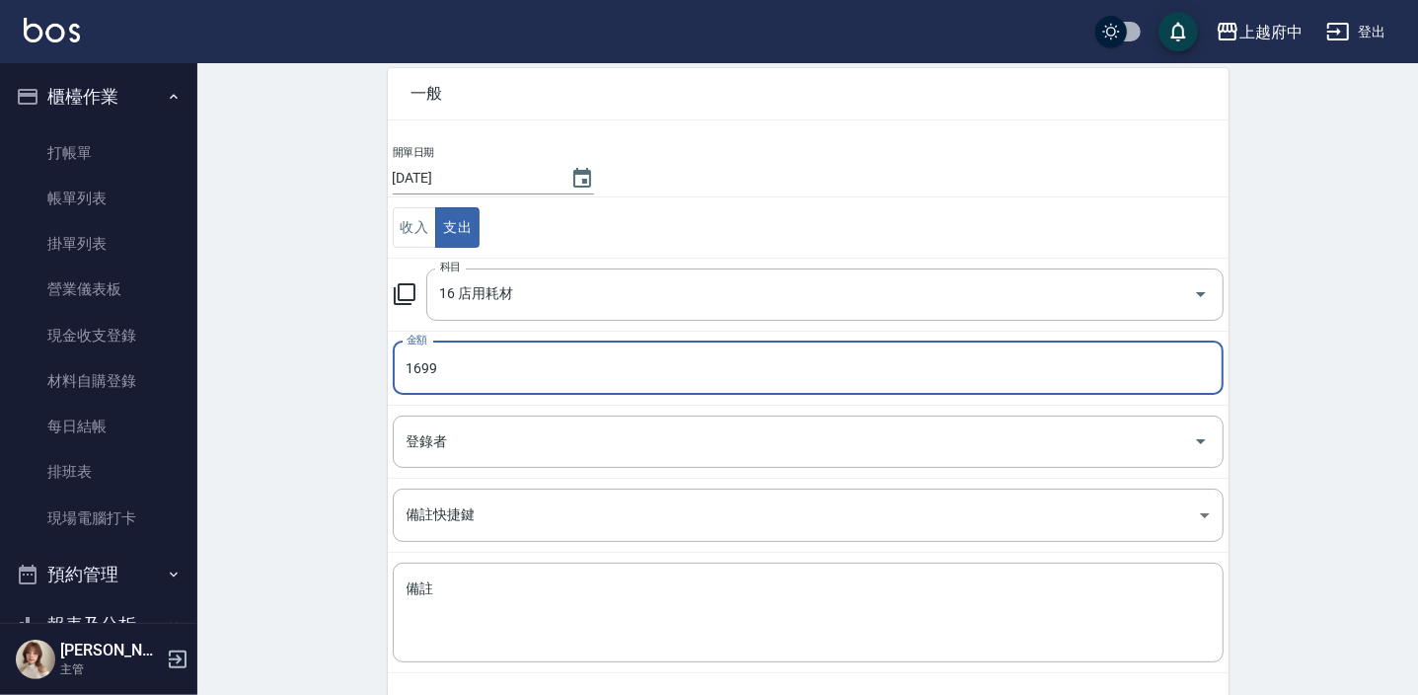
scroll to position [176, 0]
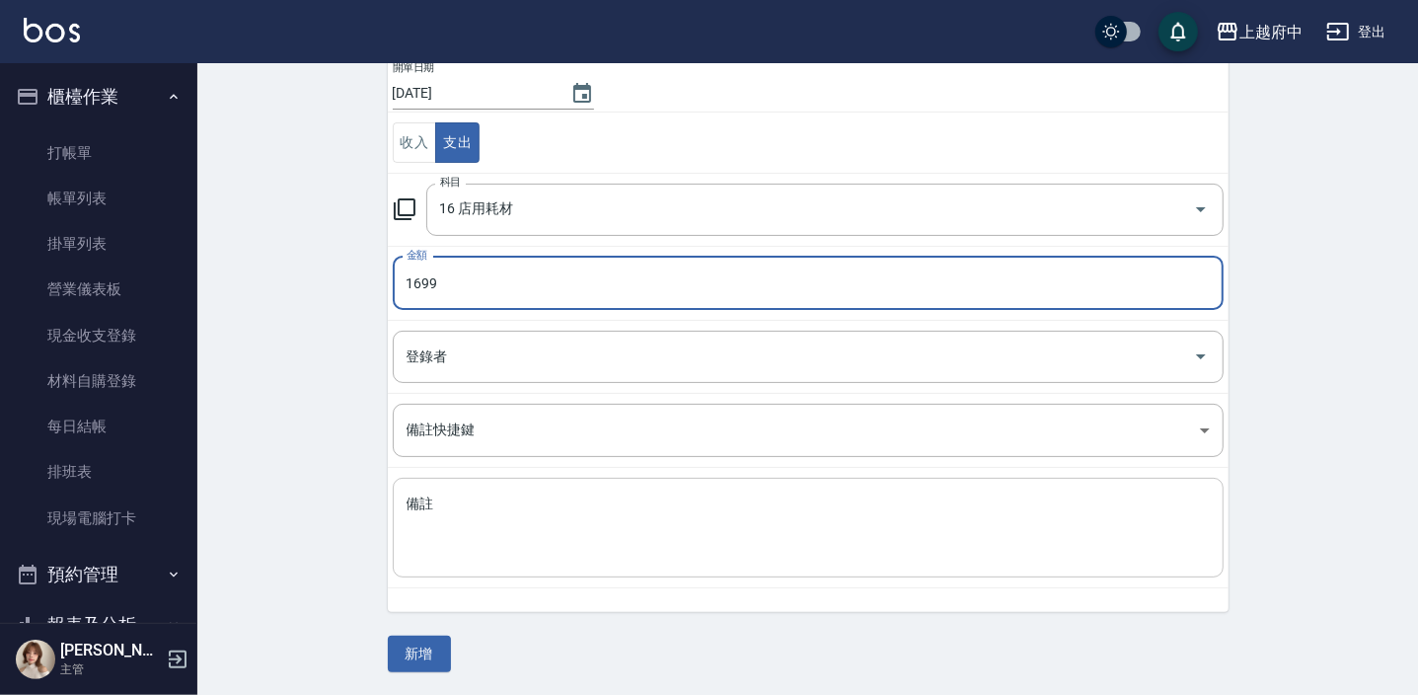
type input "1699"
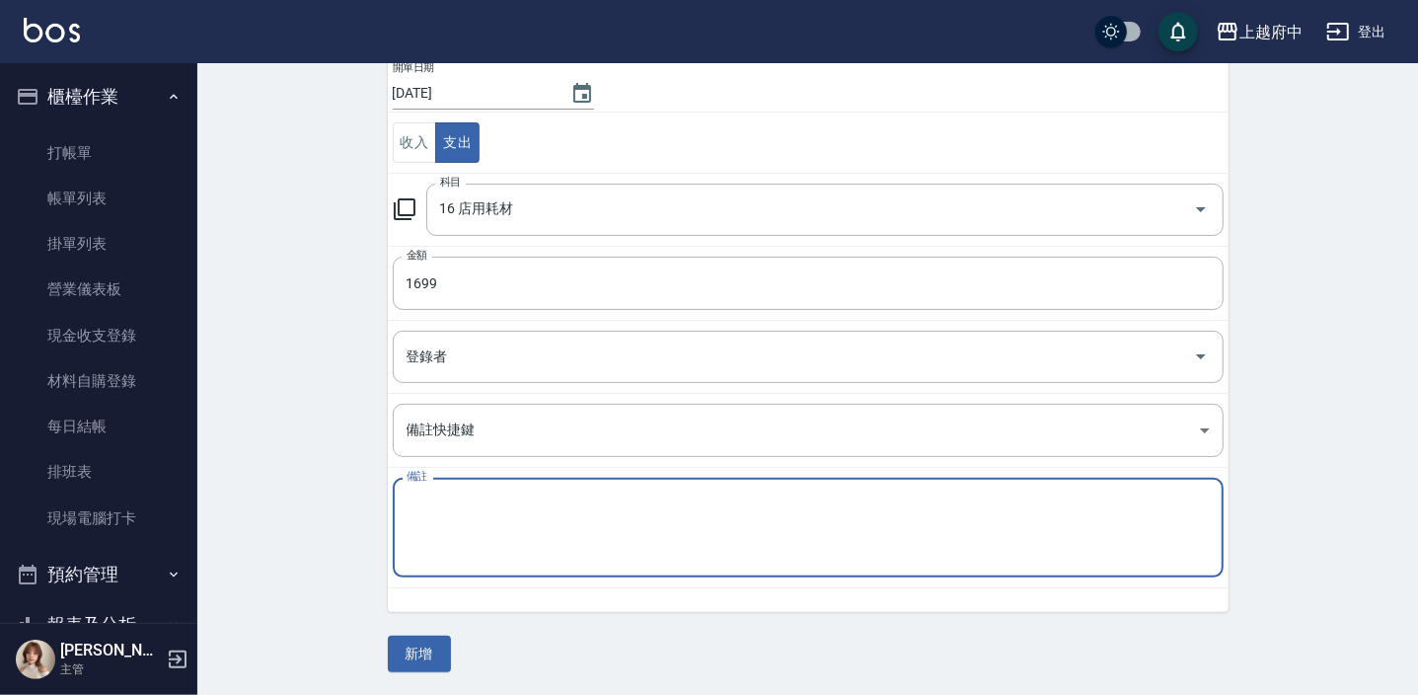
click at [483, 516] on textarea "備註" at bounding box center [808, 527] width 803 height 67
type textarea "s"
type textarea "S"
type textarea "ㄎ"
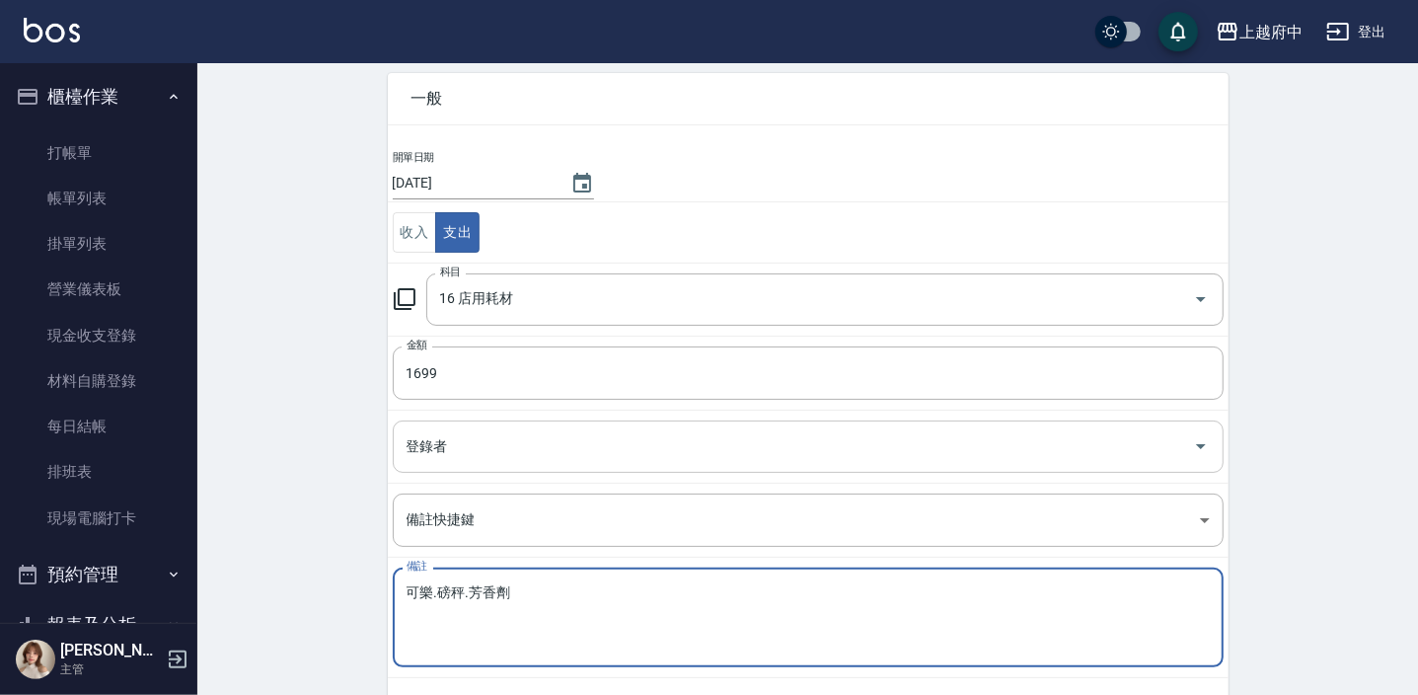
scroll to position [0, 0]
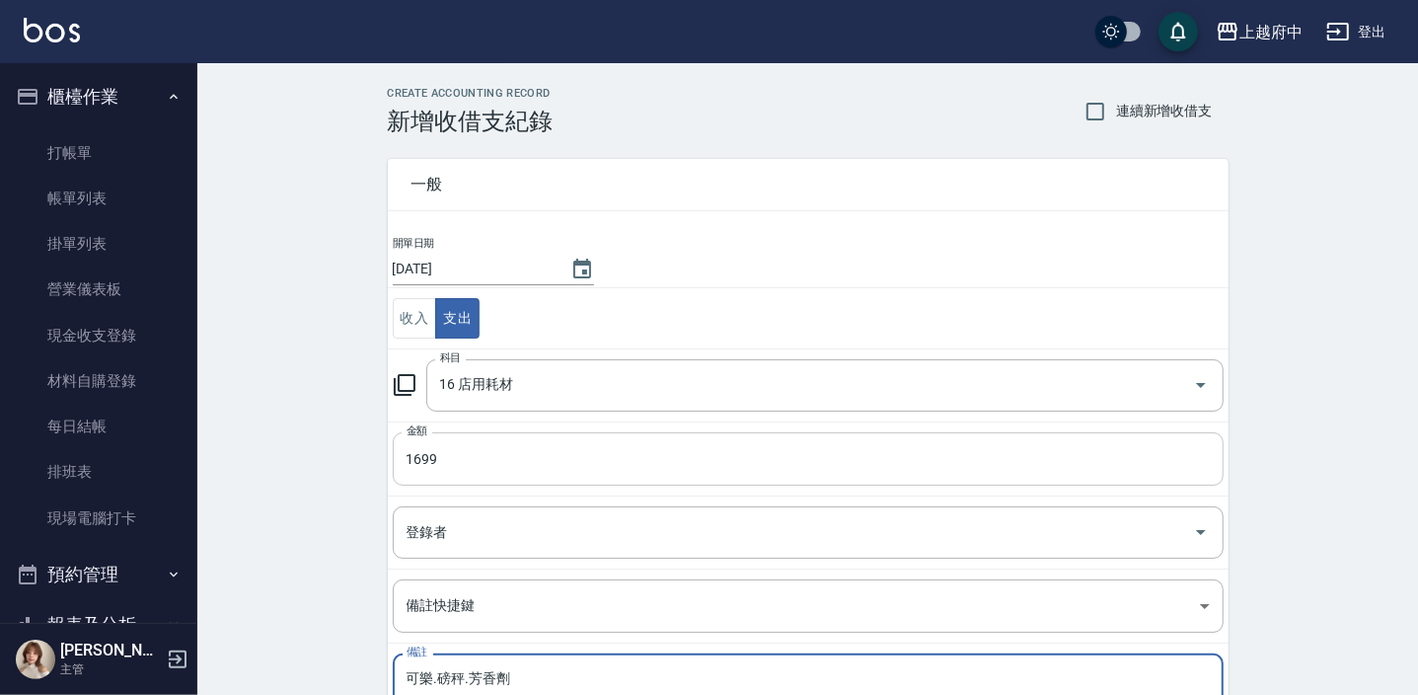
type textarea "可樂.磅秤.芳香劑"
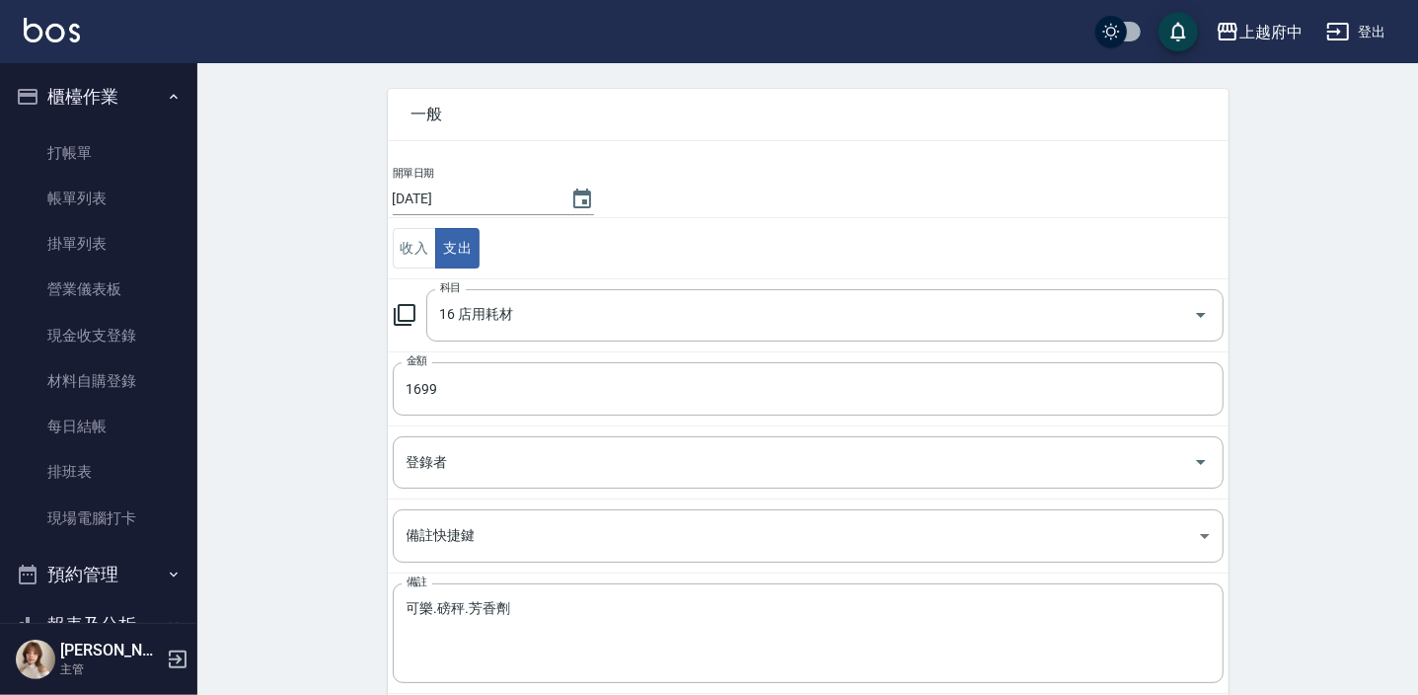
scroll to position [176, 0]
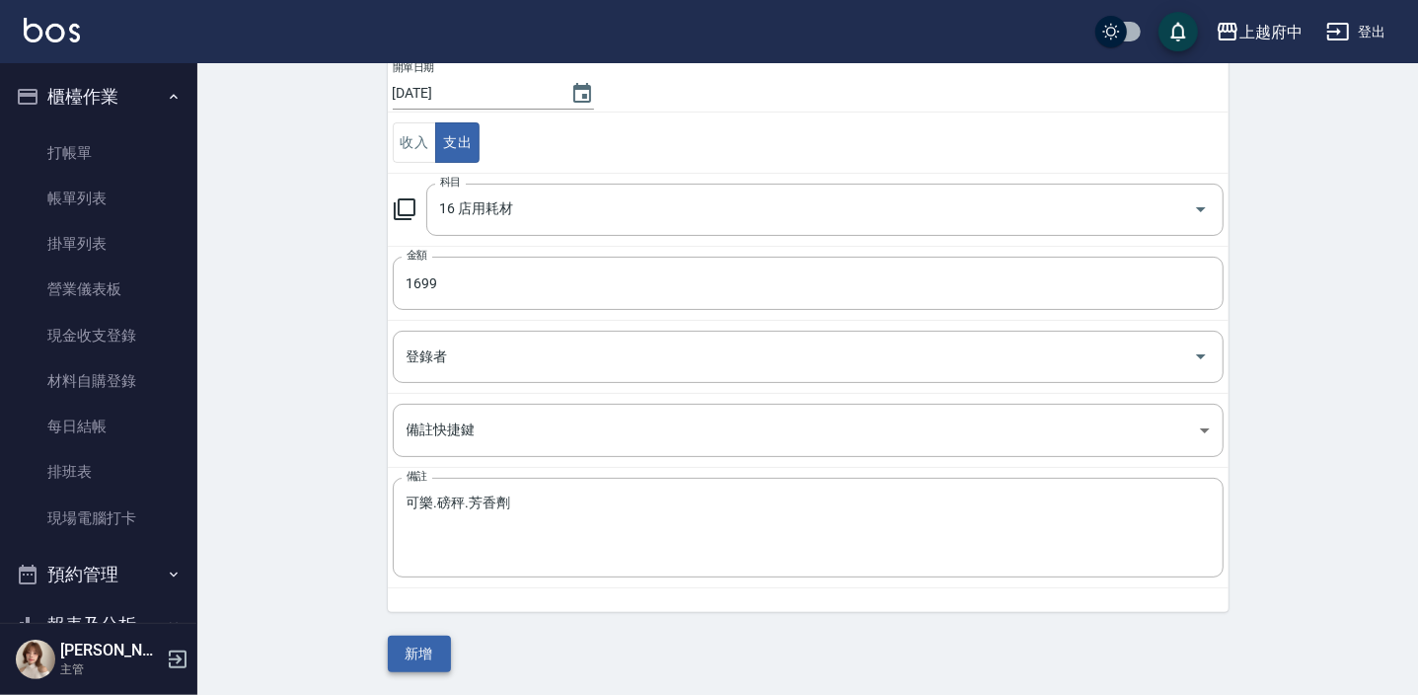
click at [423, 655] on button "新增" at bounding box center [419, 654] width 63 height 37
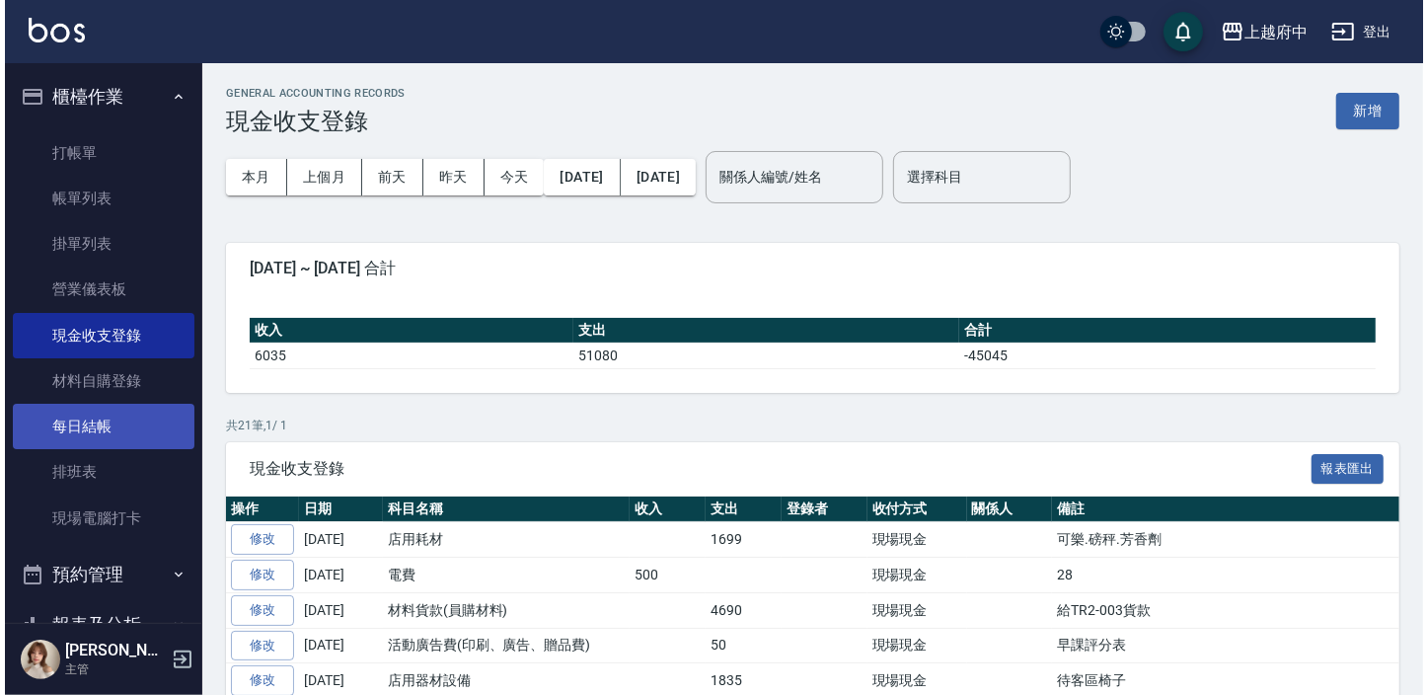
scroll to position [179, 0]
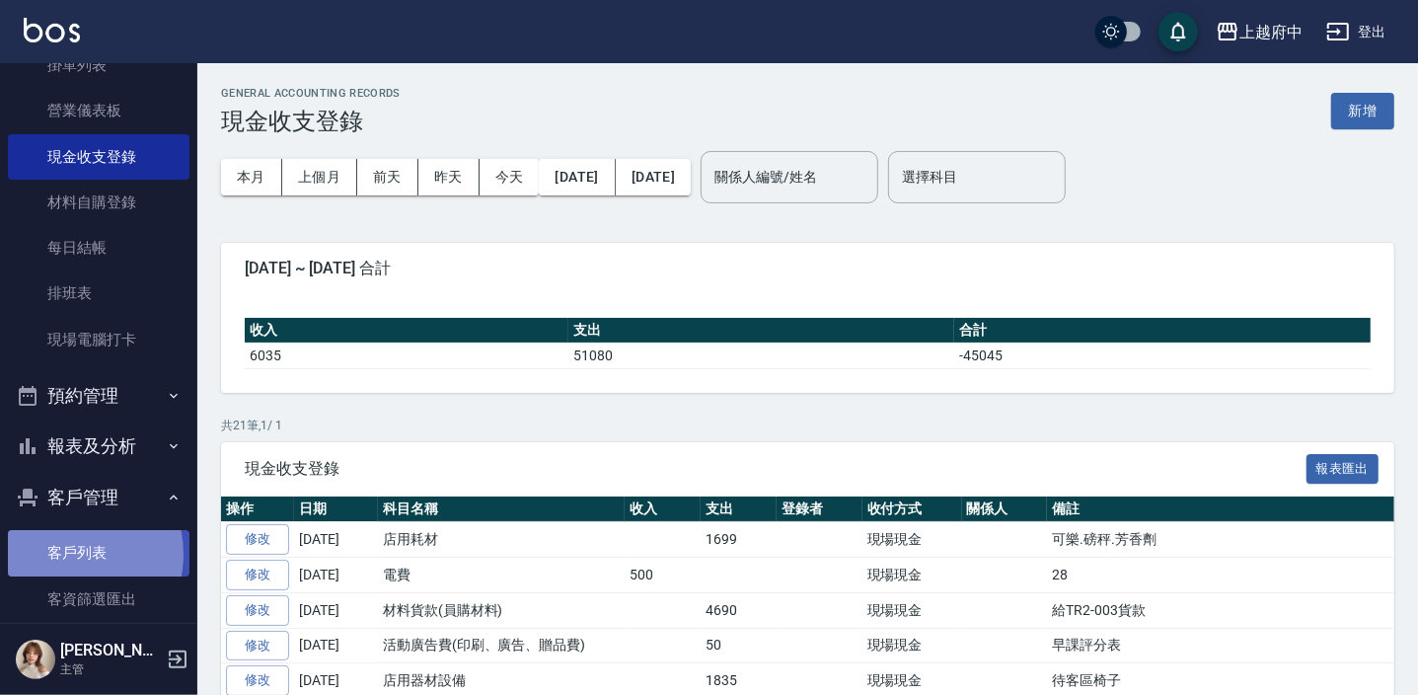
click at [65, 553] on link "客戶列表" at bounding box center [99, 552] width 182 height 45
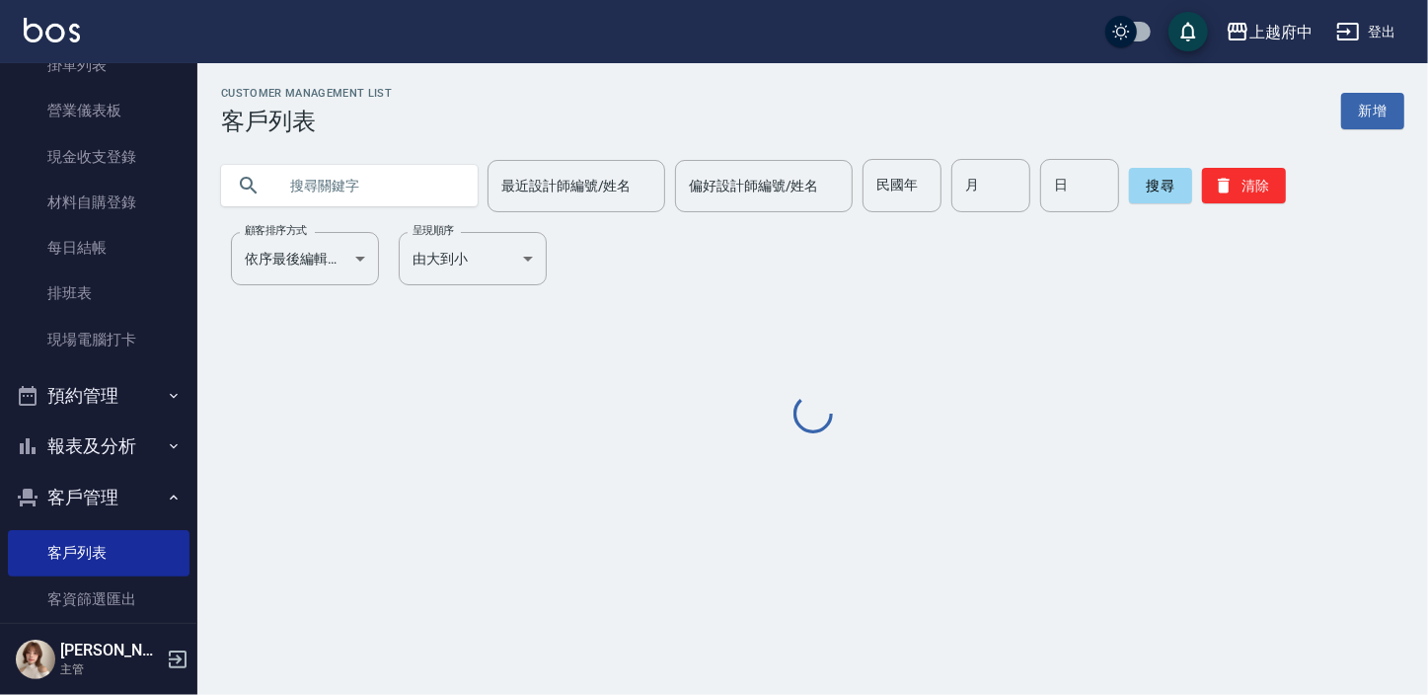
click at [386, 188] on input "text" at bounding box center [369, 185] width 186 height 53
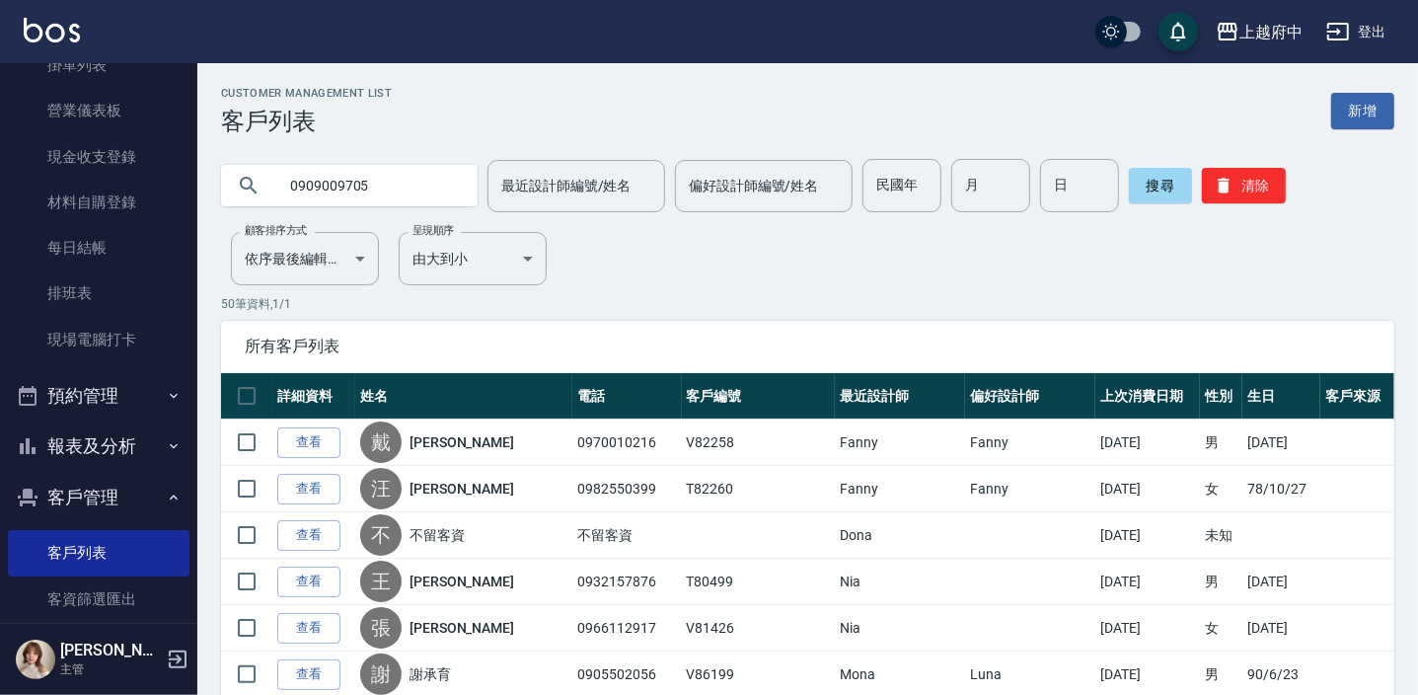
type input "0909009705"
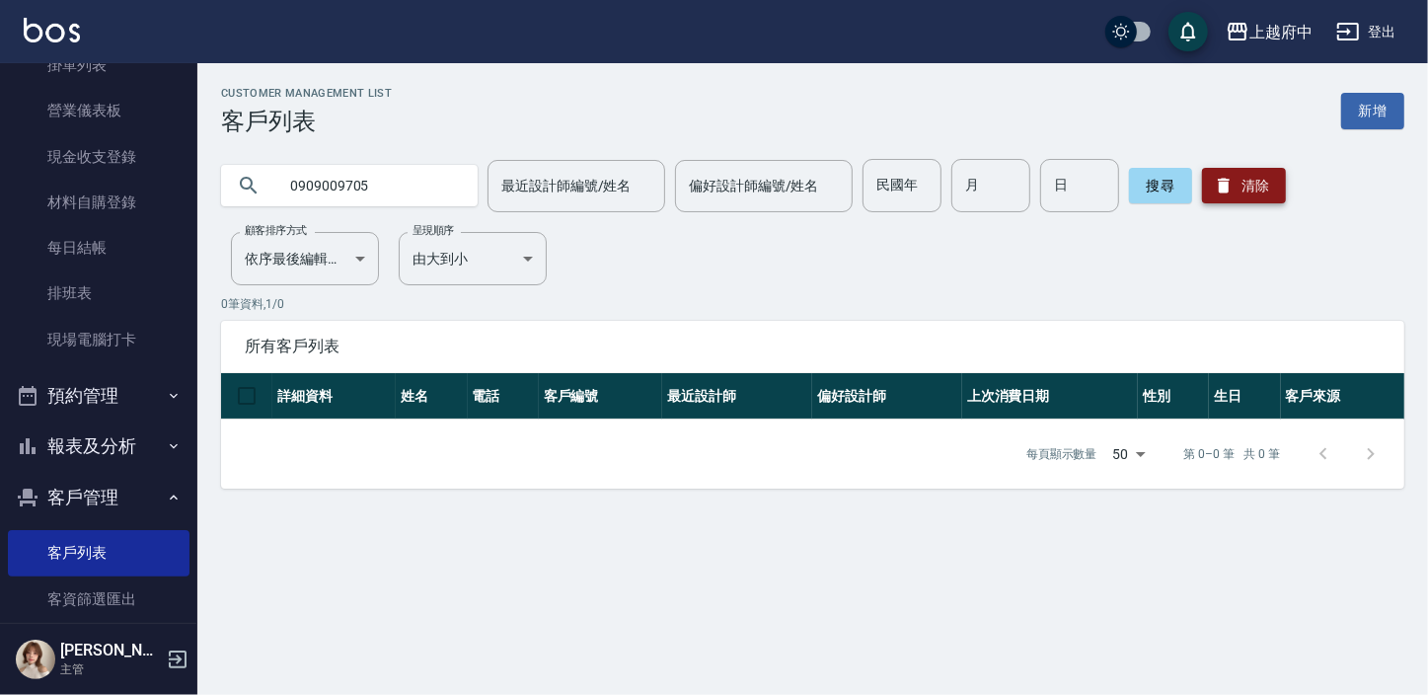
click at [1265, 177] on button "清除" at bounding box center [1244, 186] width 84 height 36
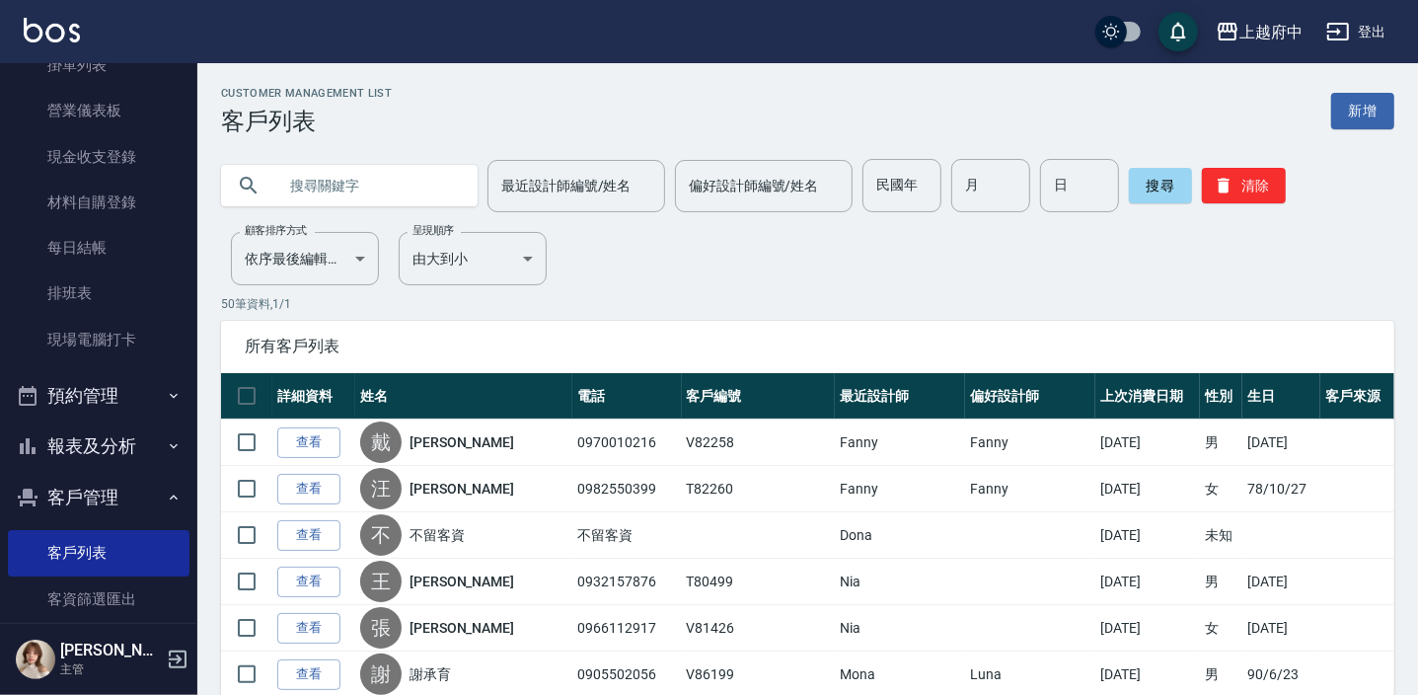
click at [317, 197] on input "text" at bounding box center [369, 185] width 186 height 53
type input "0933249010"
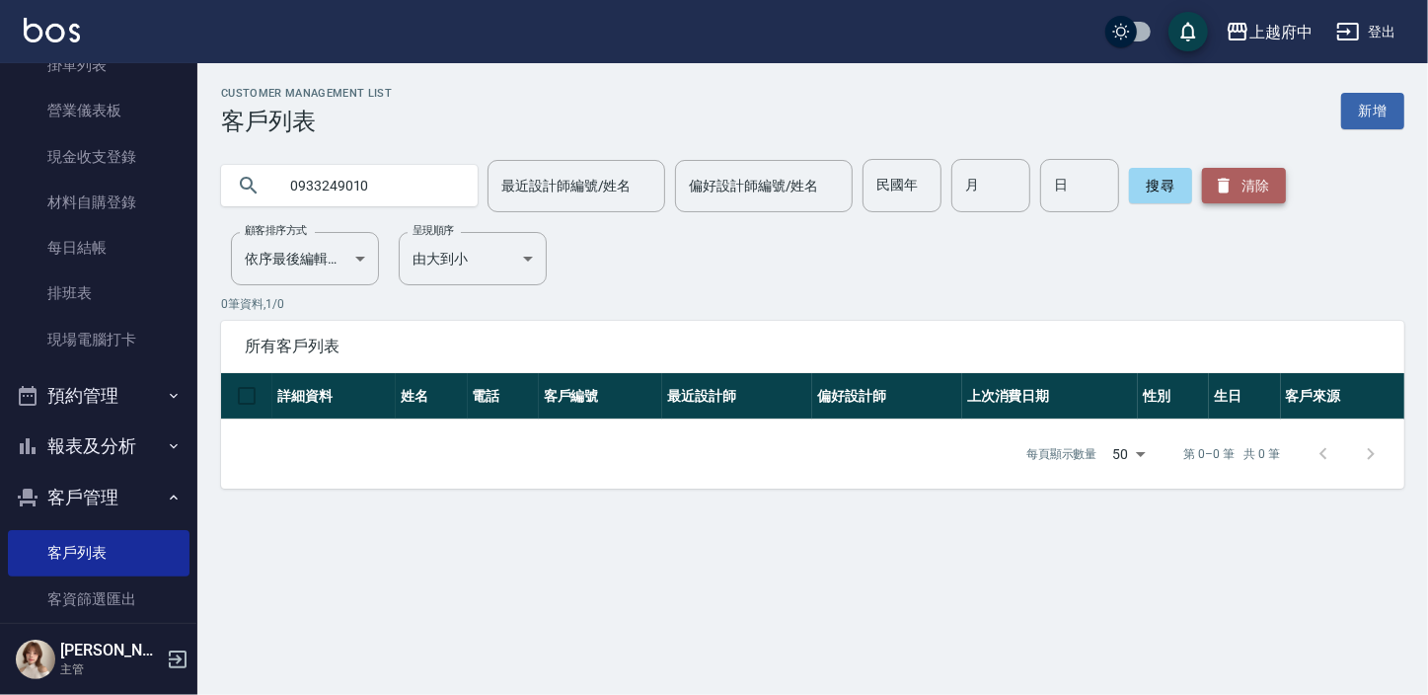
click at [1222, 188] on icon "button" at bounding box center [1224, 186] width 12 height 15
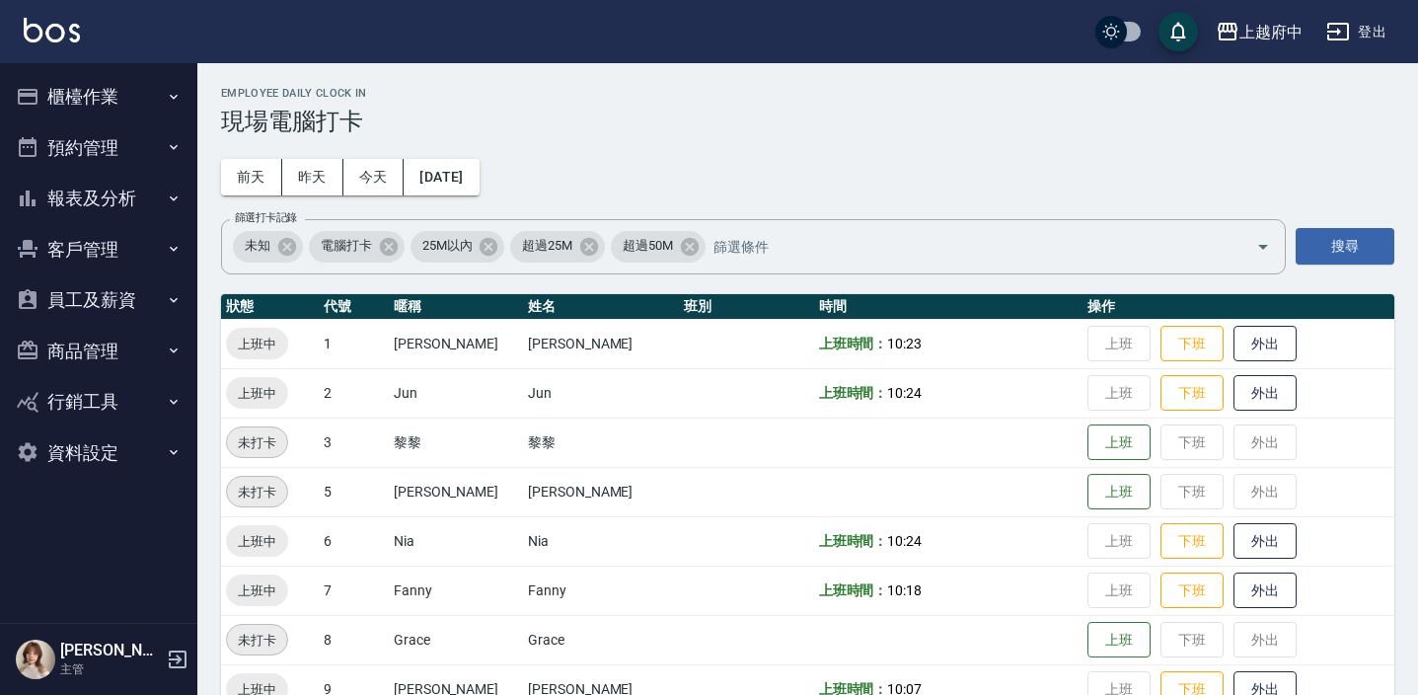
scroll to position [365, 0]
